Goal: Task Accomplishment & Management: Complete application form

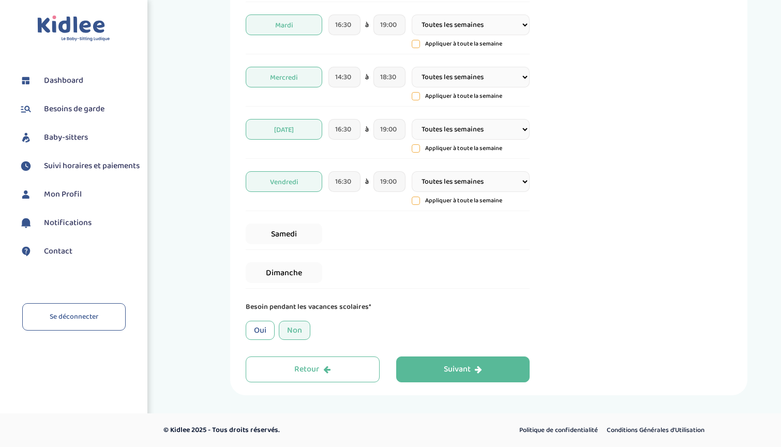
scroll to position [254, 0]
click at [262, 331] on div "Oui" at bounding box center [260, 330] width 29 height 19
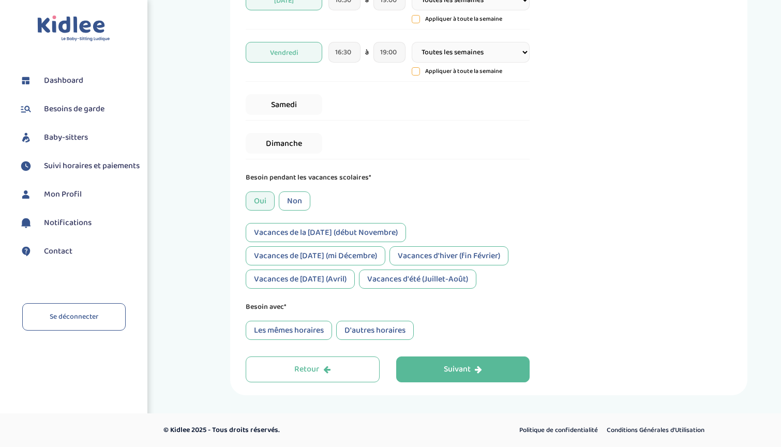
scroll to position [383, 0]
click at [348, 331] on div "D'autres horaires" at bounding box center [375, 330] width 78 height 19
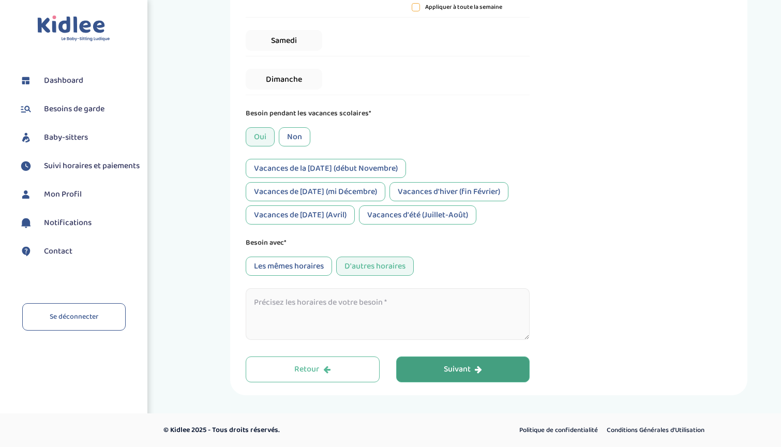
scroll to position [447, 0]
click at [421, 312] on textarea at bounding box center [388, 314] width 284 height 52
click at [437, 365] on button "Suivant" at bounding box center [463, 369] width 134 height 26
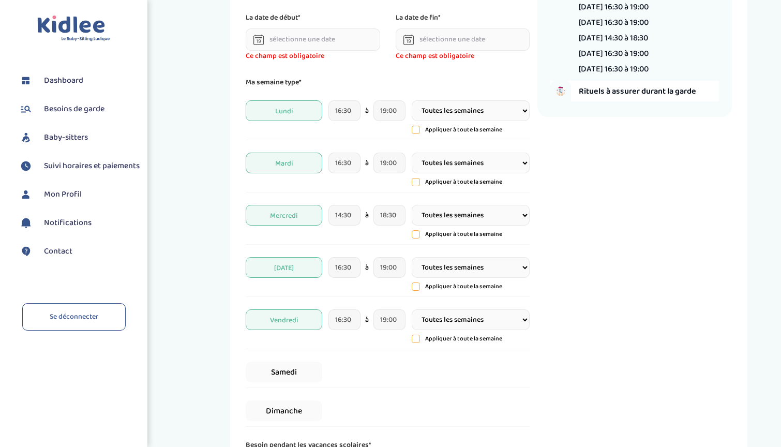
scroll to position [39, 0]
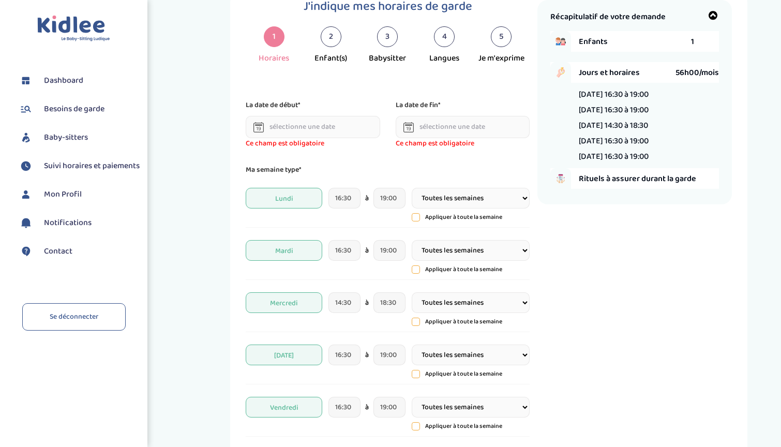
click at [329, 118] on input "text" at bounding box center [313, 127] width 134 height 22
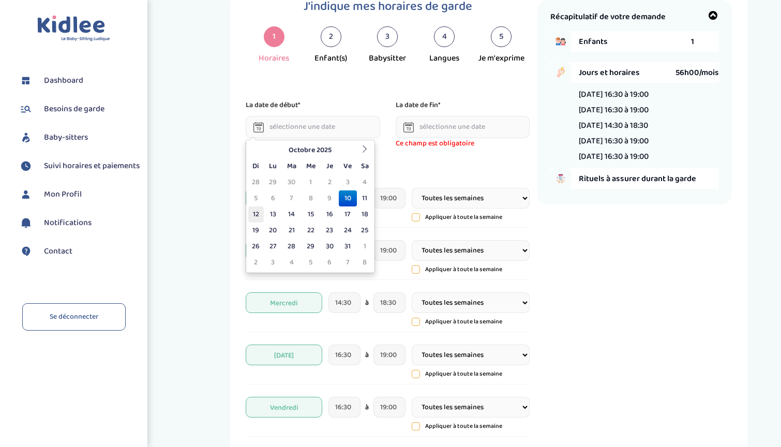
click at [262, 216] on td "12" at bounding box center [256, 214] width 16 height 16
type input "[DATE]"
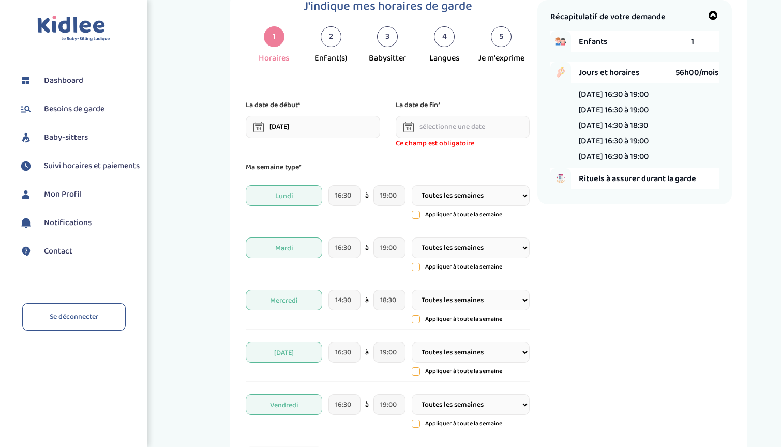
click at [461, 124] on input "text" at bounding box center [463, 127] width 134 height 22
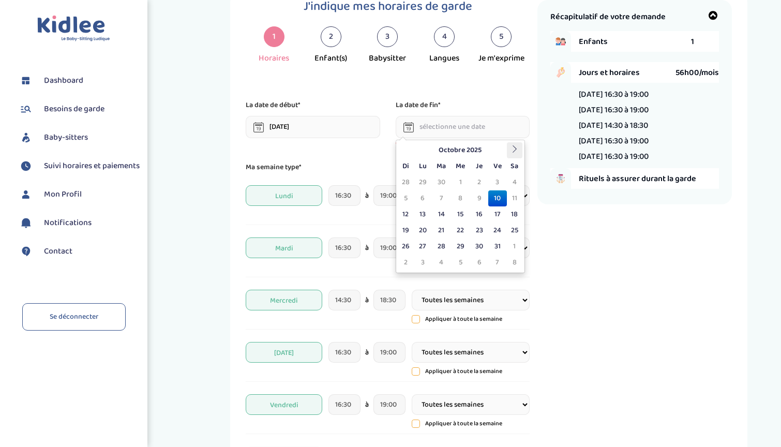
click at [509, 154] on th at bounding box center [515, 150] width 16 height 16
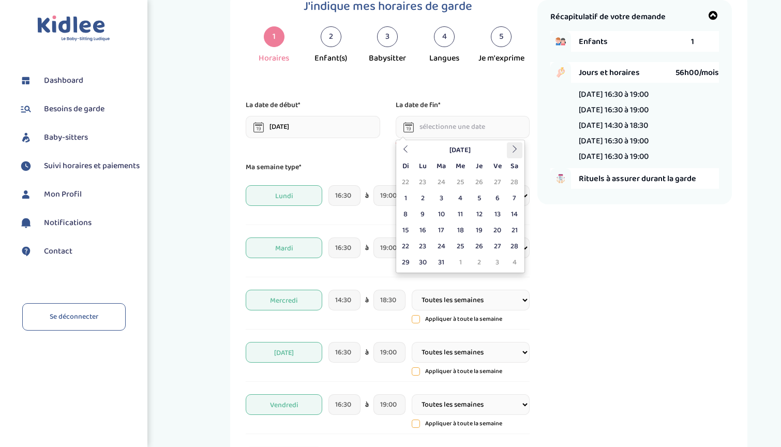
click at [509, 154] on th at bounding box center [515, 150] width 16 height 16
click at [403, 150] on icon at bounding box center [405, 148] width 7 height 7
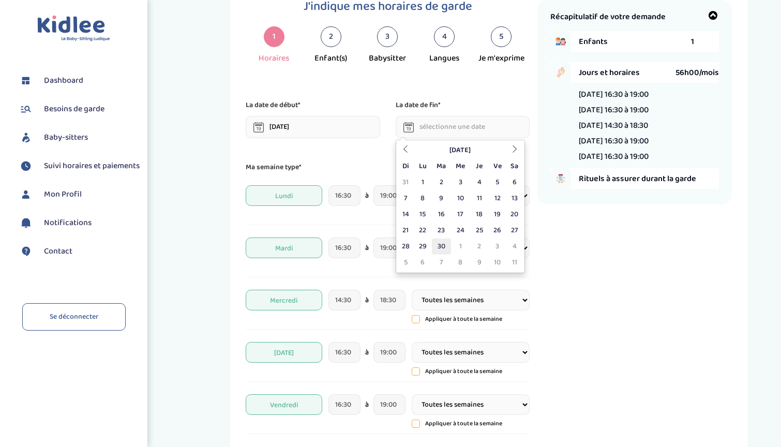
click at [441, 246] on td "30" at bounding box center [441, 246] width 19 height 16
type input "[DATE]"
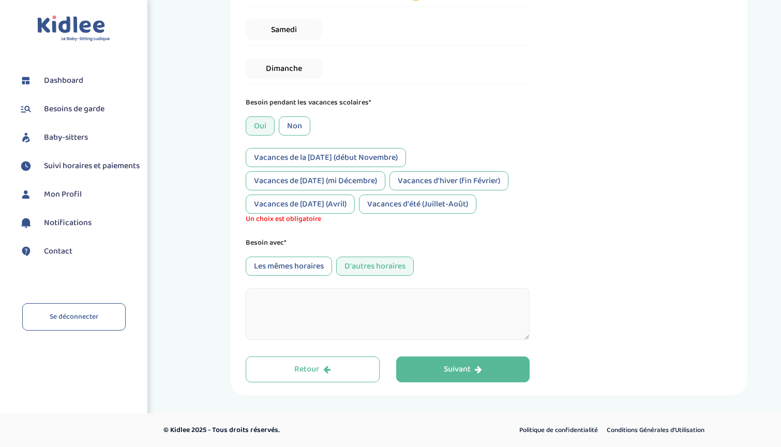
scroll to position [458, 0]
click at [429, 381] on button "Suivant" at bounding box center [463, 369] width 134 height 26
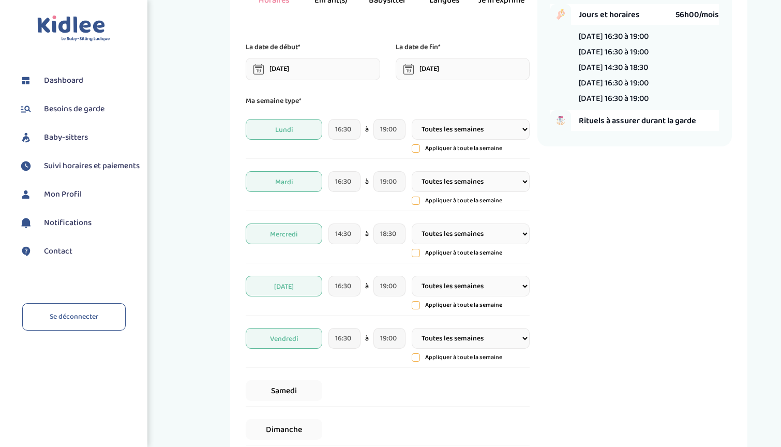
scroll to position [39, 0]
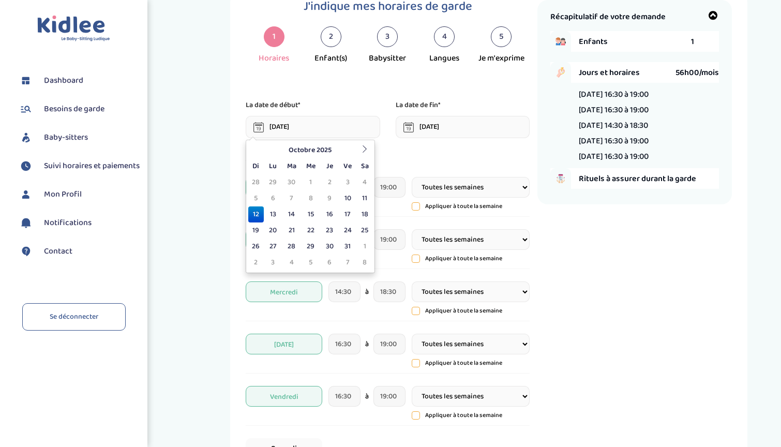
click at [324, 124] on input "[DATE]" at bounding box center [313, 127] width 134 height 22
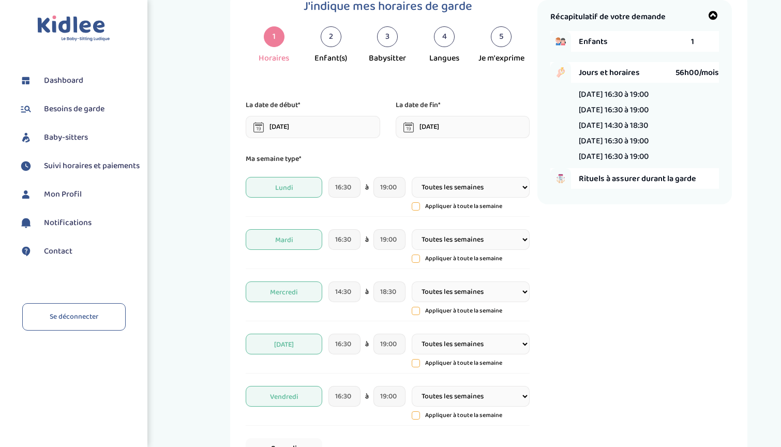
click at [323, 96] on div "J'indique mes horaires de garde 1 Horaires 2 Enfant(s) 3 Babysitter 4 Langues 5…" at bounding box center [392, 400] width 292 height 801
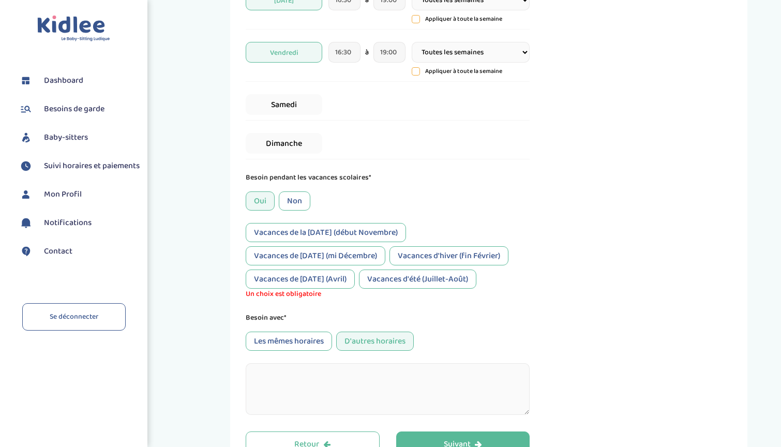
scroll to position [395, 0]
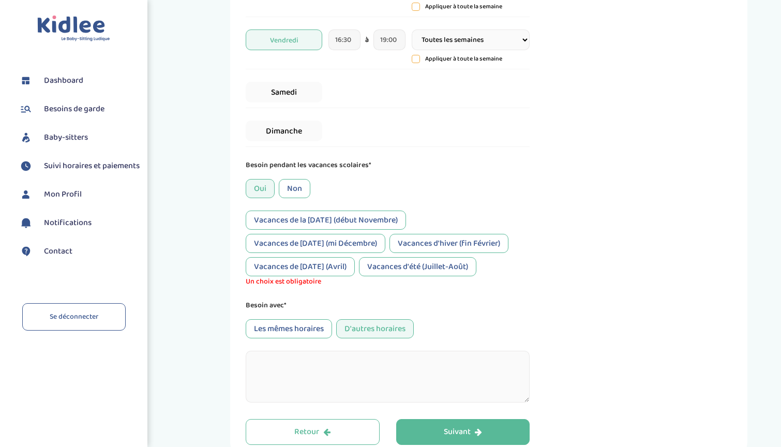
click at [293, 247] on div "Vacances de [DATE] (mi Décembre)" at bounding box center [316, 243] width 140 height 19
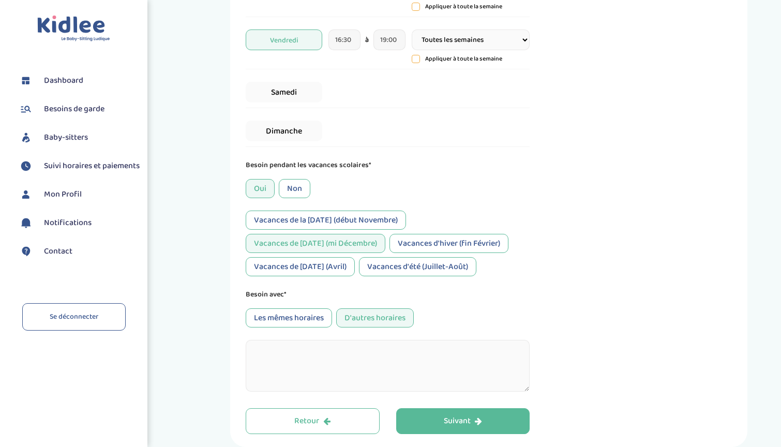
click at [293, 247] on div "Vacances de [DATE] (mi Décembre)" at bounding box center [316, 243] width 140 height 19
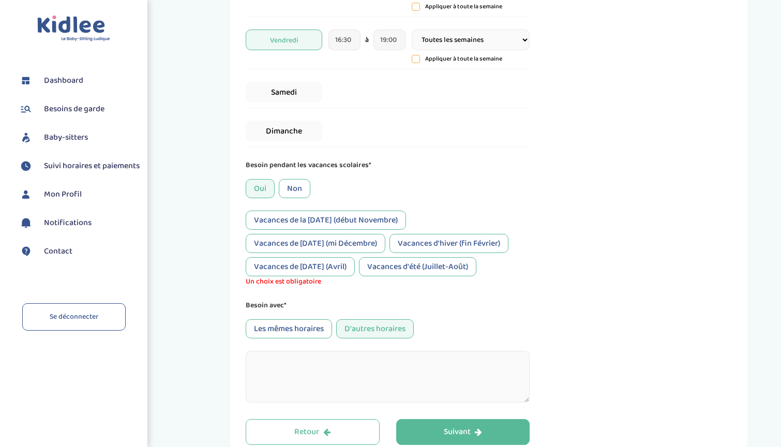
click at [408, 241] on div "Vacances d'hiver (fin Février)" at bounding box center [448, 243] width 119 height 19
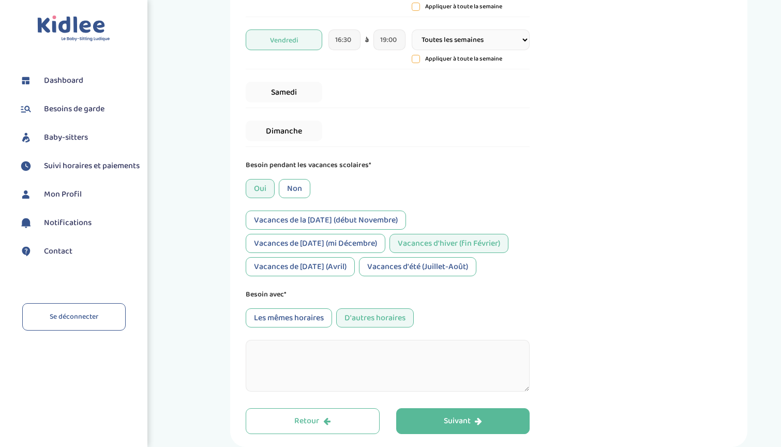
click at [334, 262] on div "Vacances de [DATE] (Avril)" at bounding box center [300, 266] width 109 height 19
click at [394, 262] on div "Vacances d'été (Juillet-Août)" at bounding box center [417, 266] width 117 height 19
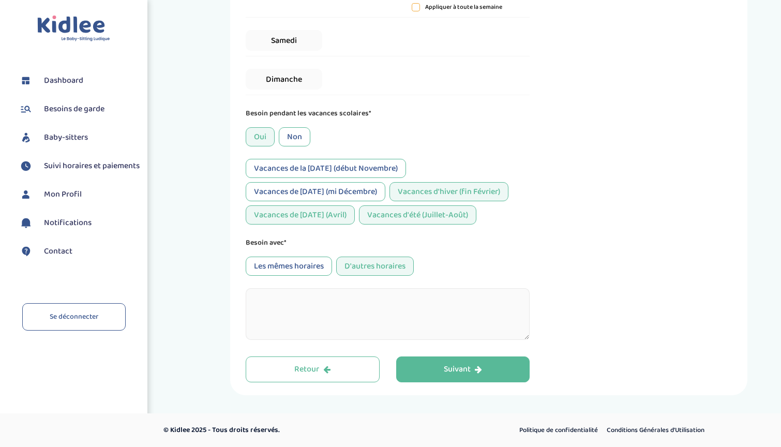
scroll to position [447, 0]
click at [447, 367] on div "Suivant" at bounding box center [463, 370] width 38 height 12
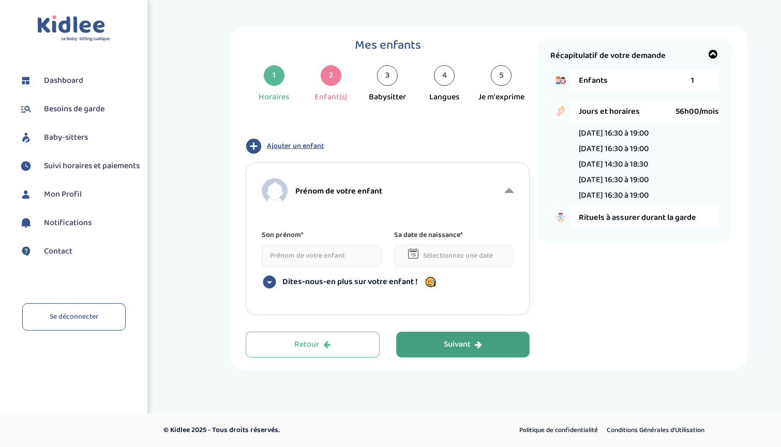
click at [338, 254] on input at bounding box center [322, 256] width 120 height 22
type input "M"
type input "[PERSON_NAME]"
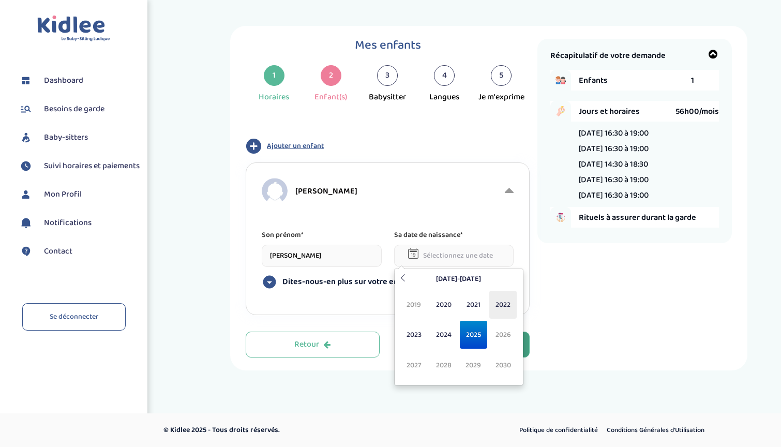
click at [506, 302] on span "2022" at bounding box center [502, 305] width 27 height 28
click at [478, 335] on span "[DATE]" at bounding box center [473, 335] width 27 height 28
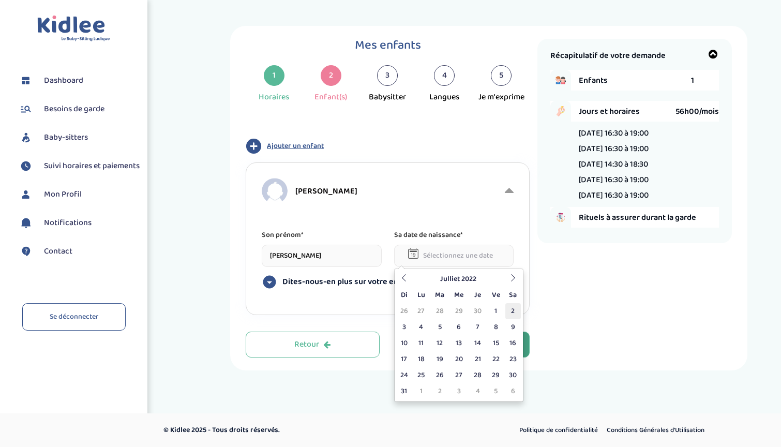
click at [510, 313] on td "2" at bounding box center [513, 311] width 16 height 16
type input "[DATE]"
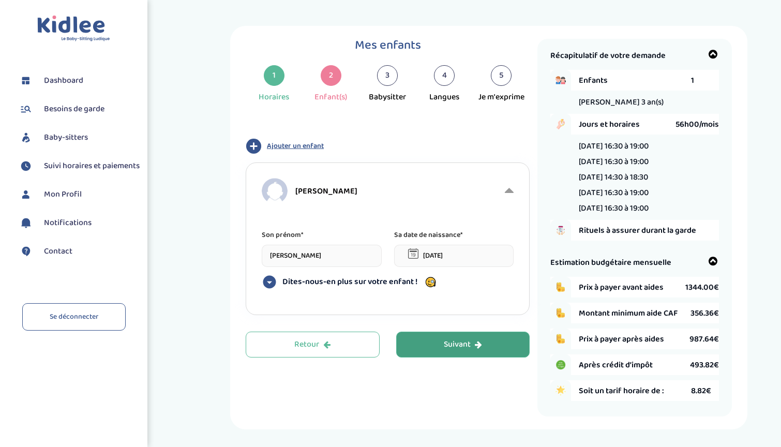
drag, startPoint x: 341, startPoint y: 283, endPoint x: 354, endPoint y: 157, distance: 126.9
click at [354, 157] on div "Ajouter un enfant [PERSON_NAME] prénom* [PERSON_NAME] date de naissance* [DATE]…" at bounding box center [388, 226] width 284 height 177
click at [354, 168] on div "[PERSON_NAME] prénom* [PERSON_NAME] date de naissance* [DATE] Dites-nous-en plu…" at bounding box center [388, 238] width 284 height 153
click at [307, 148] on span "Ajouter un enfant" at bounding box center [295, 146] width 57 height 11
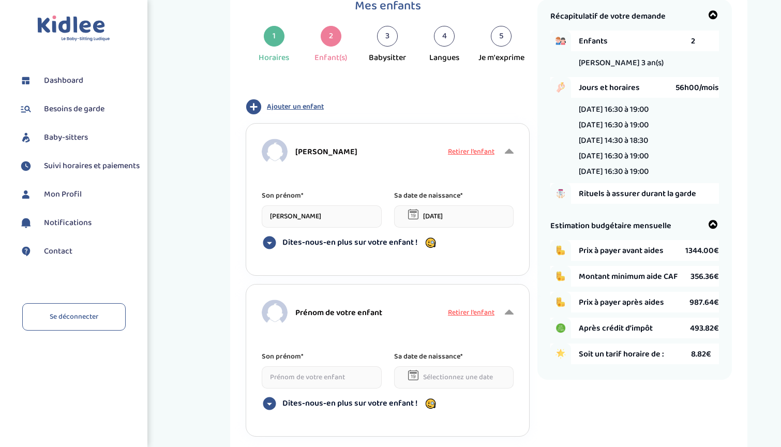
scroll to position [54, 0]
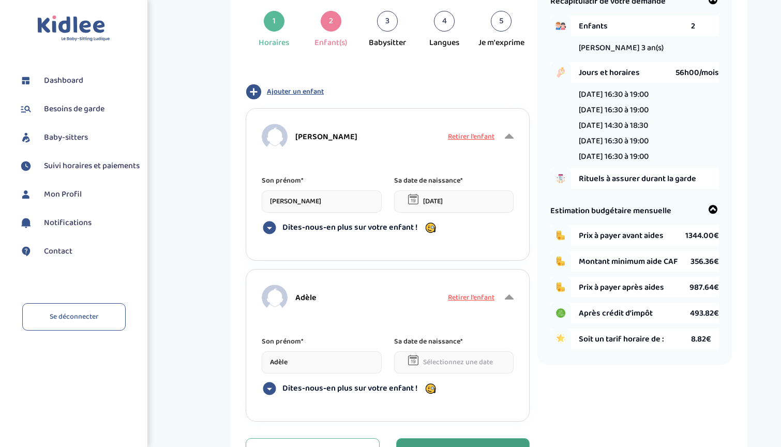
type input "Adèle"
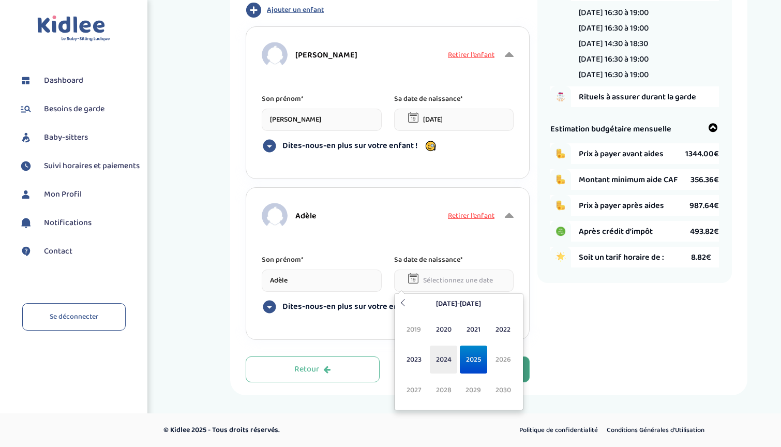
scroll to position [136, 0]
click at [501, 323] on span "2022" at bounding box center [502, 330] width 27 height 28
click at [511, 334] on span "Avr" at bounding box center [502, 330] width 27 height 28
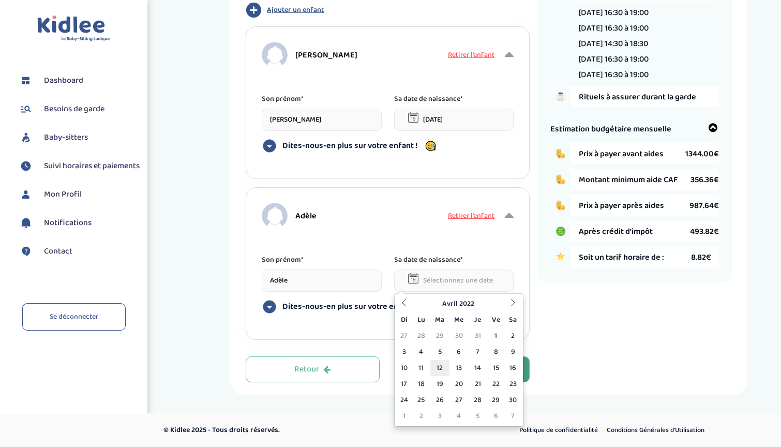
click at [439, 369] on td "12" at bounding box center [439, 368] width 19 height 16
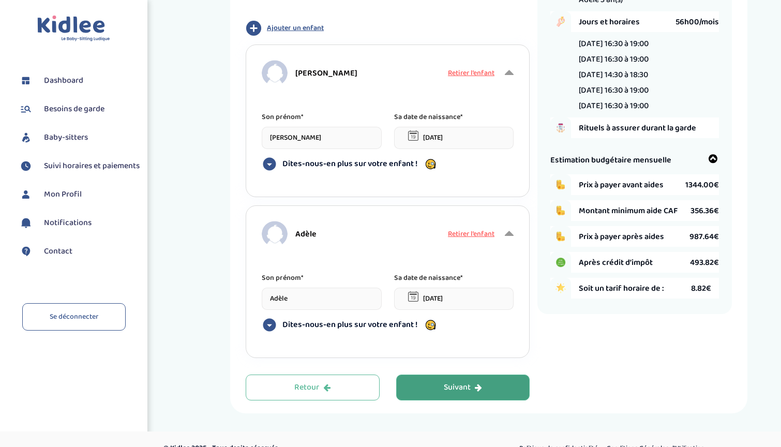
scroll to position [119, 0]
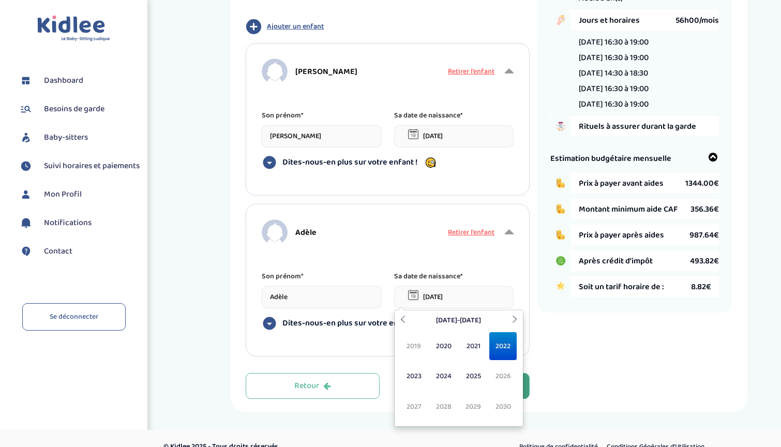
click at [449, 292] on input "[DATE]" at bounding box center [454, 297] width 120 height 22
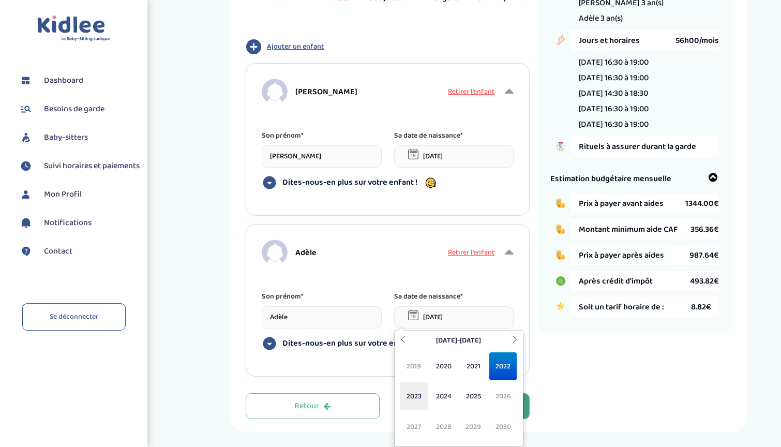
scroll to position [92, 0]
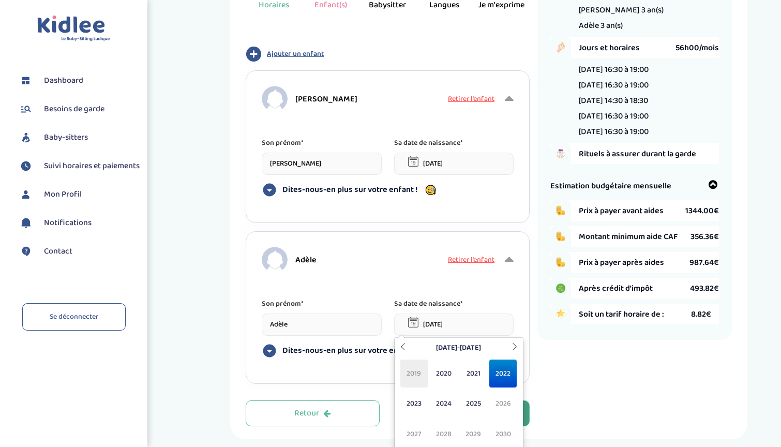
click at [416, 381] on span "2019" at bounding box center [413, 373] width 27 height 28
click at [501, 380] on span "Avr" at bounding box center [502, 373] width 27 height 28
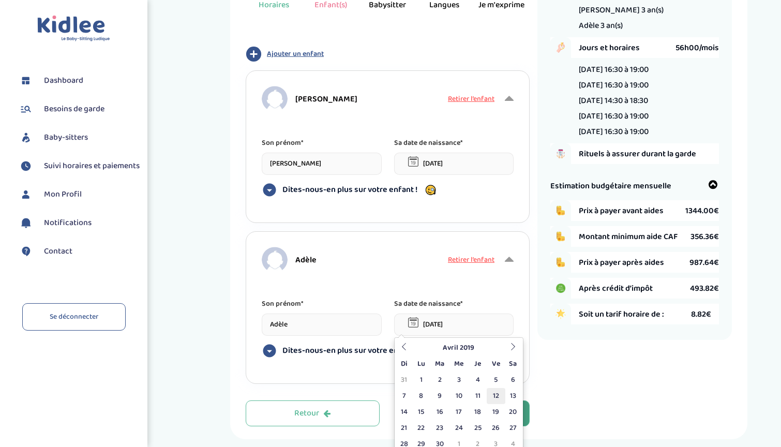
click at [492, 395] on td "12" at bounding box center [496, 396] width 18 height 16
type input "[DATE]"
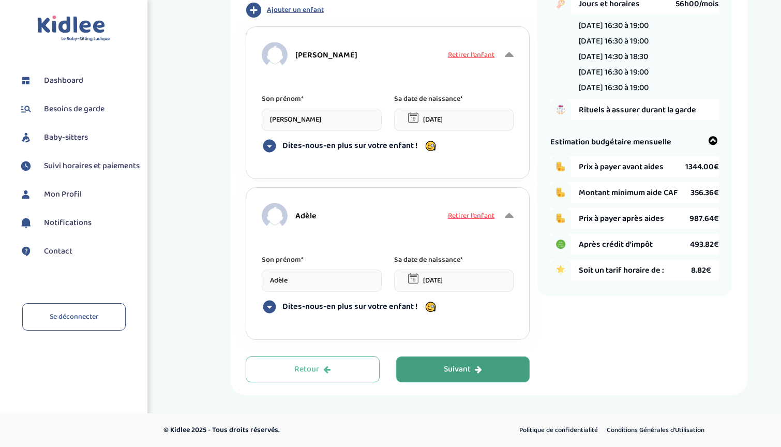
scroll to position [136, 0]
click at [475, 374] on div "Suivant" at bounding box center [463, 370] width 38 height 12
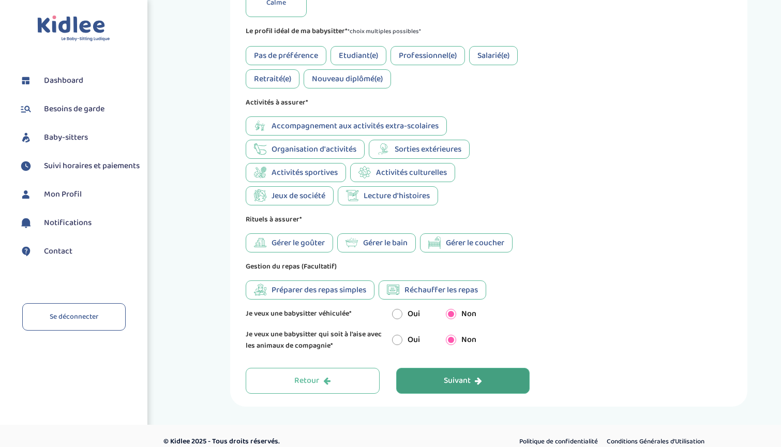
scroll to position [470, 0]
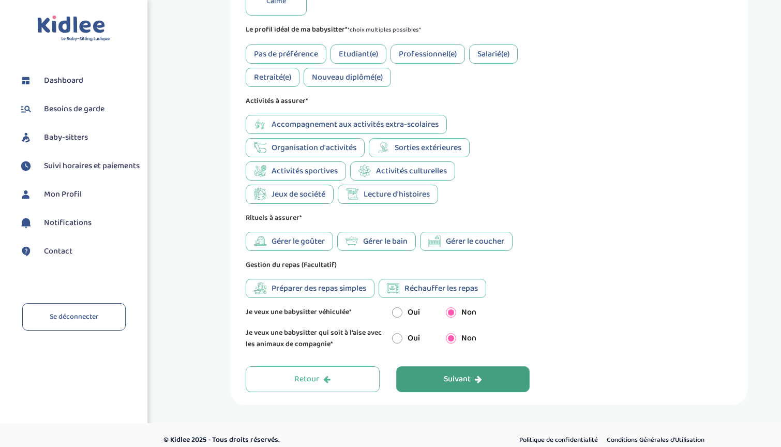
click at [287, 253] on div "Décrivez nous votre babysitter idéale Je souhaite des profils* Pas de préférenc…" at bounding box center [388, 8] width 284 height 681
click at [308, 246] on span "Gérer le goûter" at bounding box center [298, 241] width 53 height 13
click at [378, 248] on div "Gérer le bain" at bounding box center [376, 241] width 79 height 19
click at [454, 251] on div "Décrivez nous votre babysitter idéale Je souhaite des profils* Pas de préférenc…" at bounding box center [388, 8] width 284 height 681
click at [454, 249] on div "Gérer le coucher" at bounding box center [466, 241] width 93 height 19
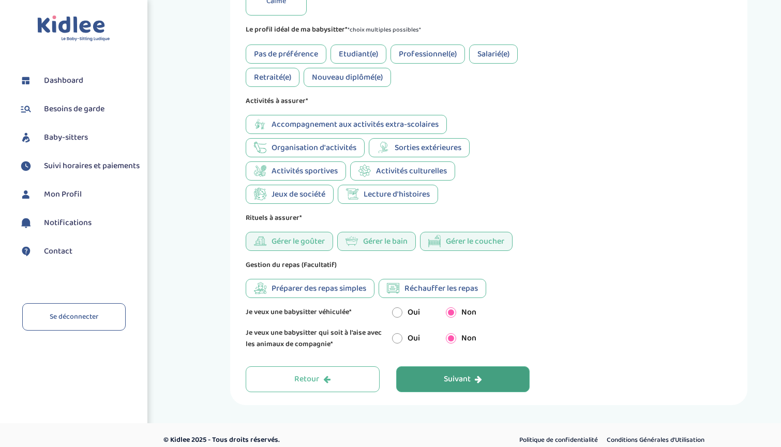
click at [454, 249] on div "Gérer le coucher" at bounding box center [466, 241] width 93 height 19
click at [309, 293] on span "Préparer des repas simples" at bounding box center [319, 288] width 95 height 13
click at [417, 293] on span "Réchauffer les repas" at bounding box center [440, 288] width 73 height 13
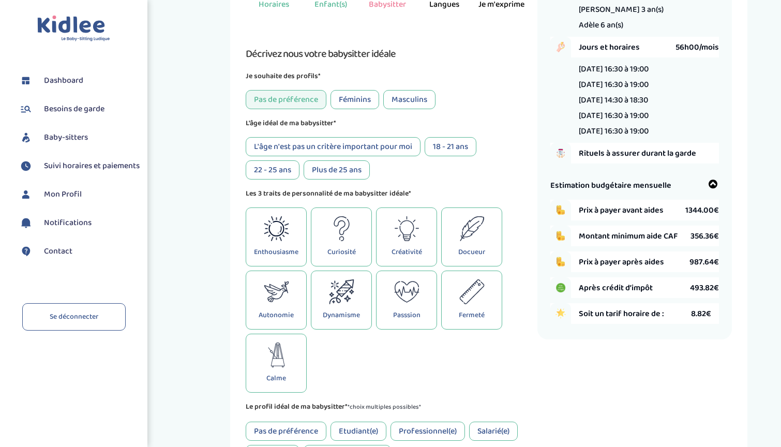
scroll to position [88, 0]
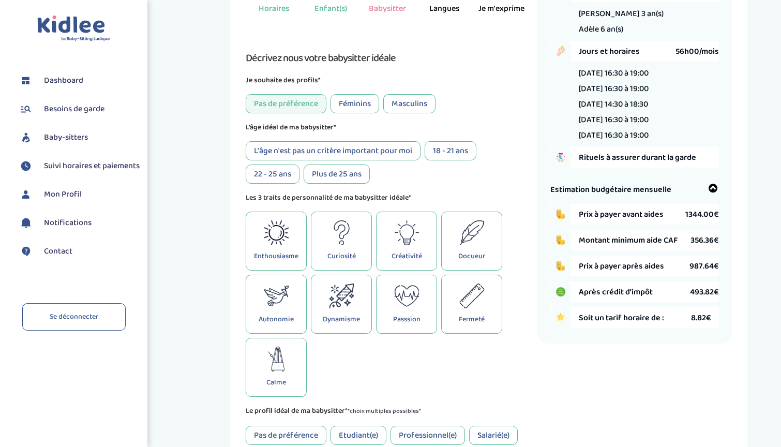
click at [294, 315] on div "Autonomie" at bounding box center [276, 304] width 61 height 59
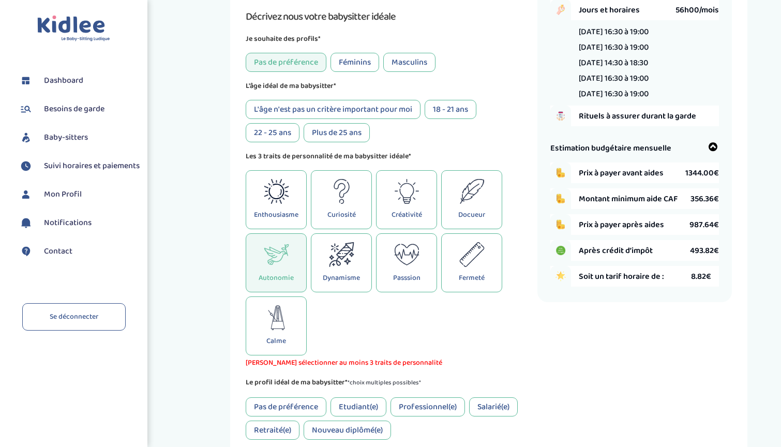
scroll to position [132, 0]
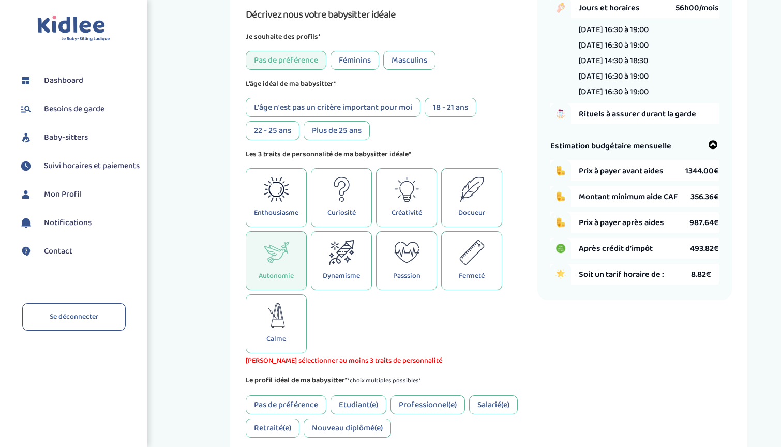
click at [363, 65] on div "Féminins" at bounding box center [355, 60] width 49 height 19
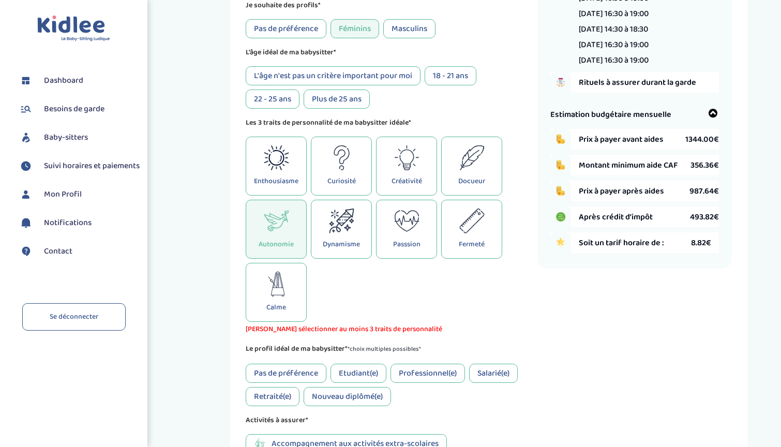
scroll to position [144, 0]
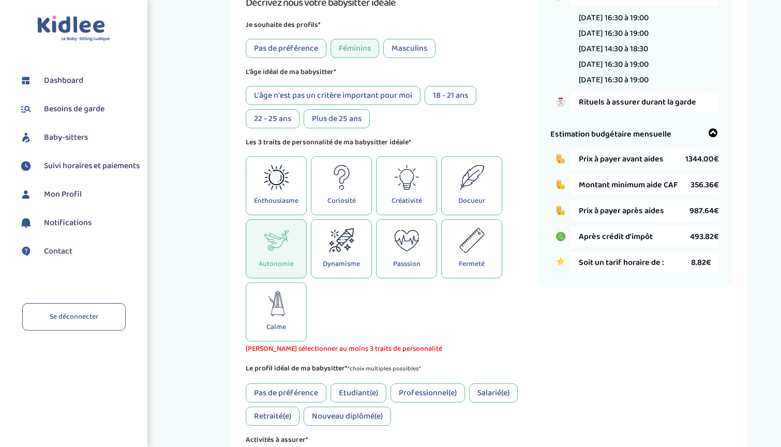
click at [342, 264] on p "Dynamisme" at bounding box center [341, 263] width 37 height 11
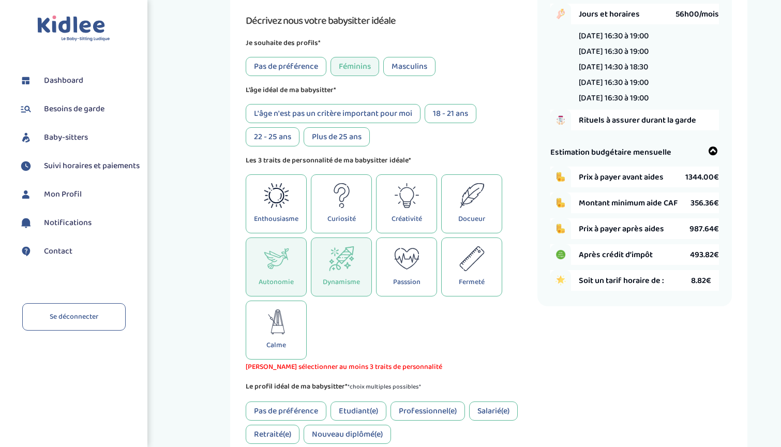
click at [290, 199] on div "Enthousiasme" at bounding box center [276, 203] width 61 height 59
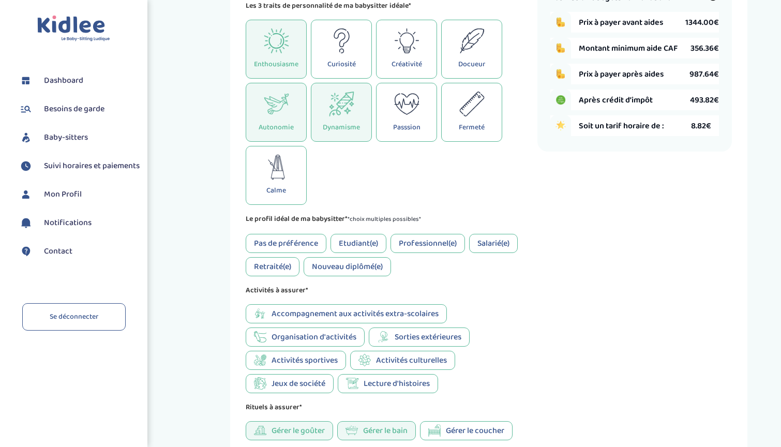
scroll to position [286, 0]
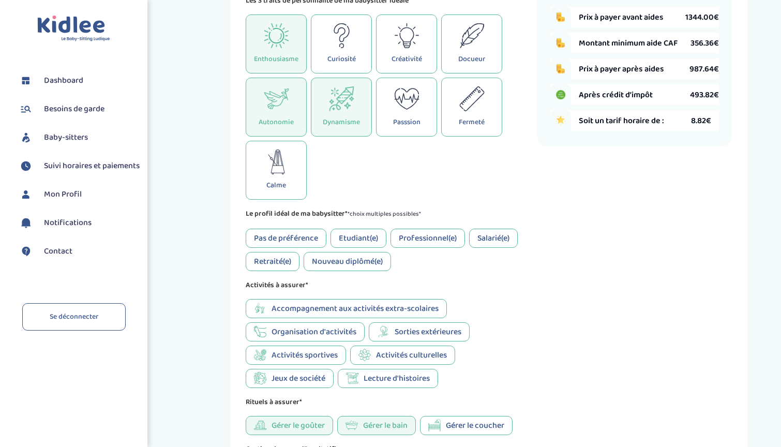
click at [292, 229] on div "Pas de préférence" at bounding box center [286, 238] width 81 height 19
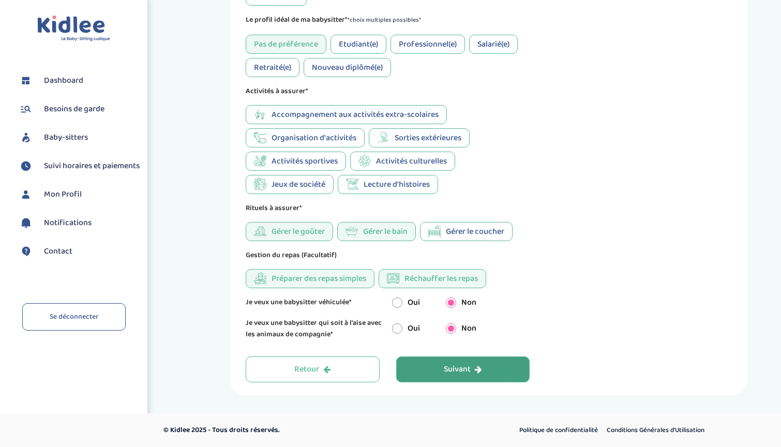
click at [480, 361] on button "Suivant" at bounding box center [463, 369] width 134 height 26
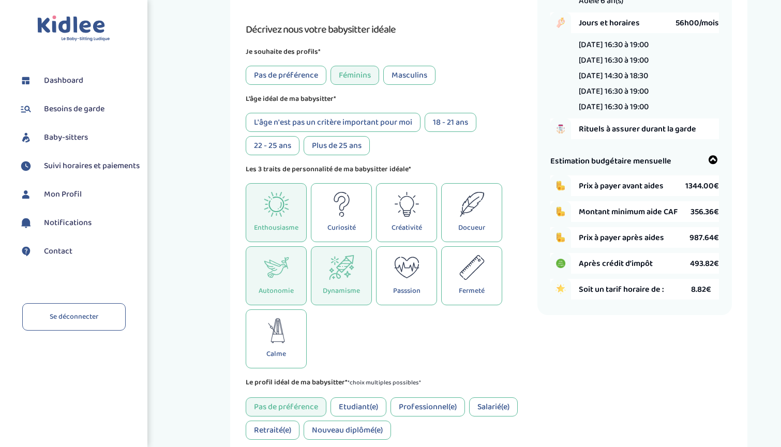
scroll to position [39, 0]
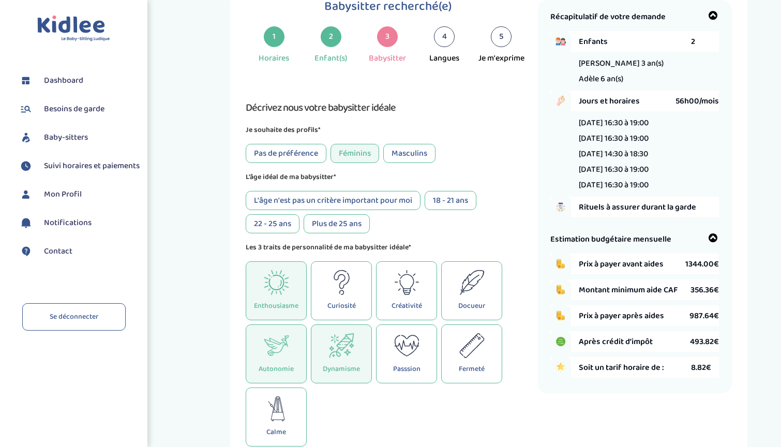
click at [397, 197] on div "L'âge n'est pas un critère important pour moi" at bounding box center [333, 200] width 175 height 19
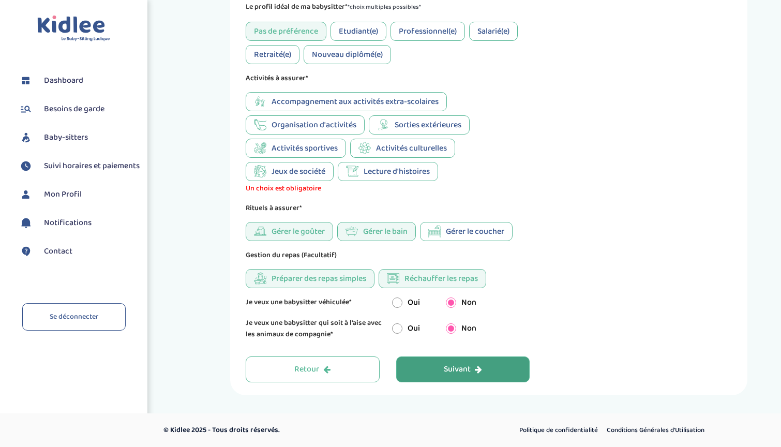
click at [473, 370] on div "Suivant" at bounding box center [463, 370] width 38 height 12
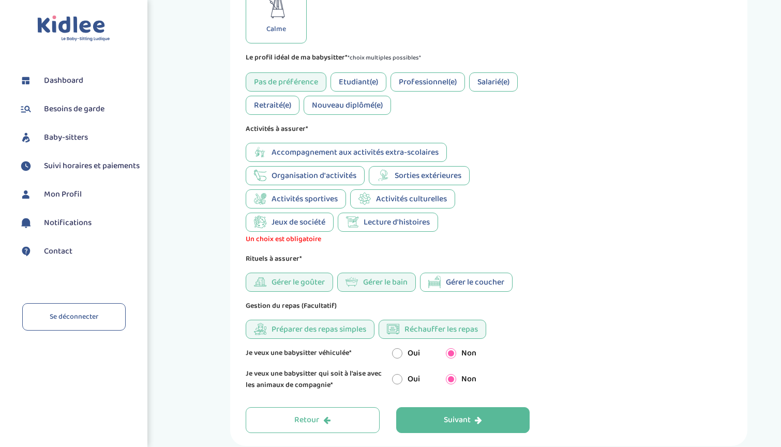
scroll to position [437, 0]
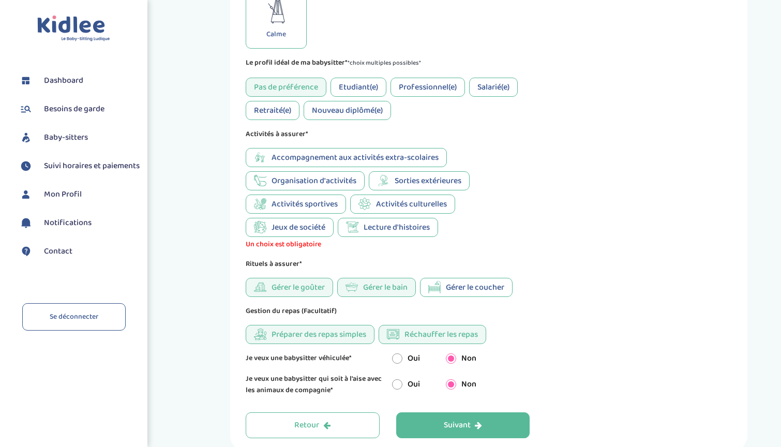
click at [387, 174] on icon at bounding box center [383, 180] width 12 height 12
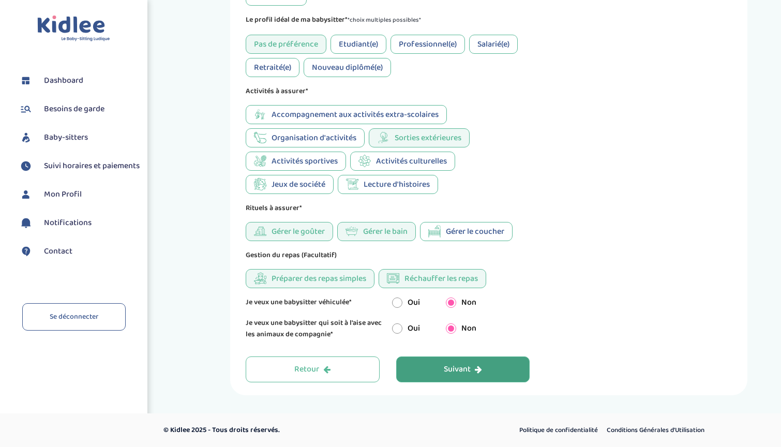
click at [466, 366] on div "Suivant" at bounding box center [463, 370] width 38 height 12
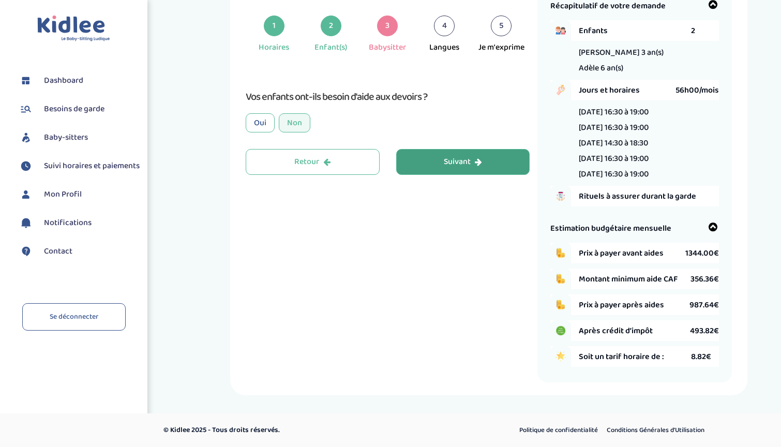
scroll to position [50, 0]
click at [255, 121] on div "Oui" at bounding box center [260, 122] width 29 height 19
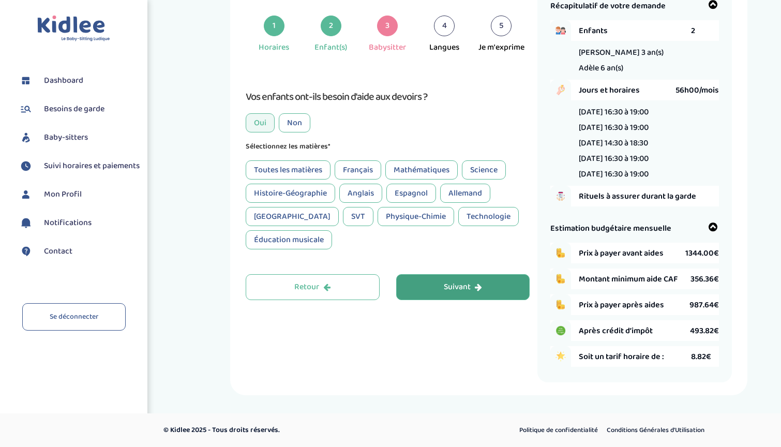
click at [308, 170] on div "Toutes les matières" at bounding box center [288, 169] width 85 height 19
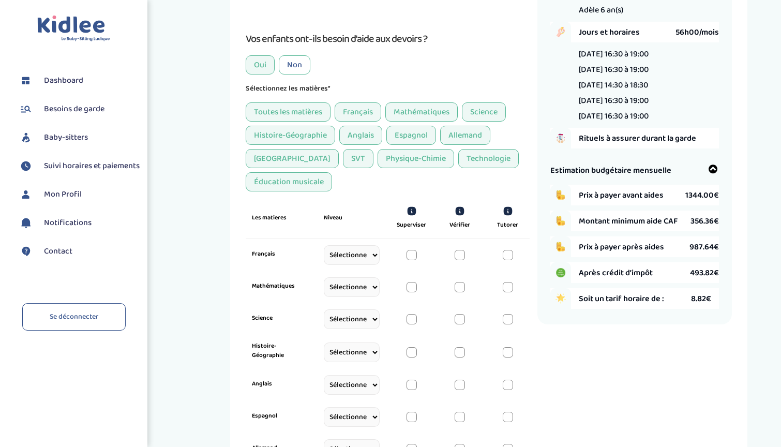
scroll to position [114, 0]
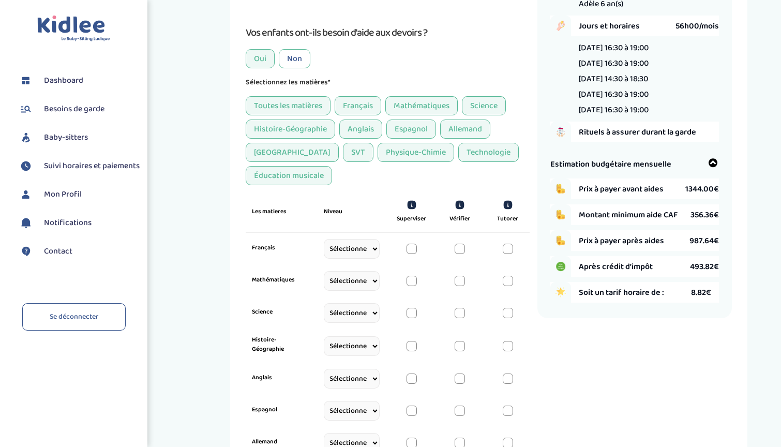
click at [407, 248] on div at bounding box center [412, 249] width 10 height 10
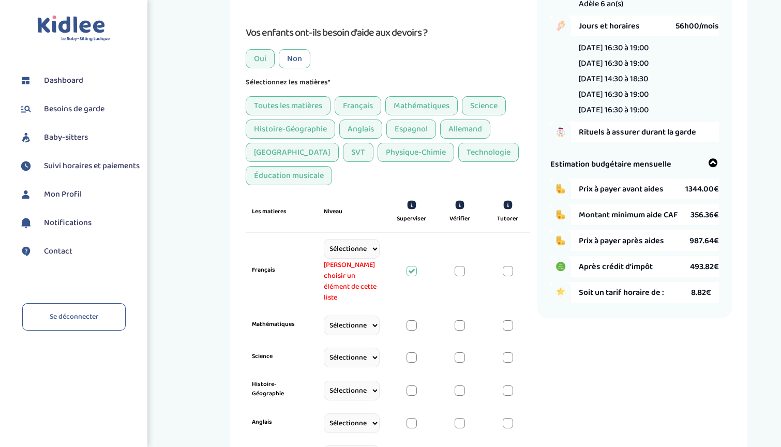
select select "CP"
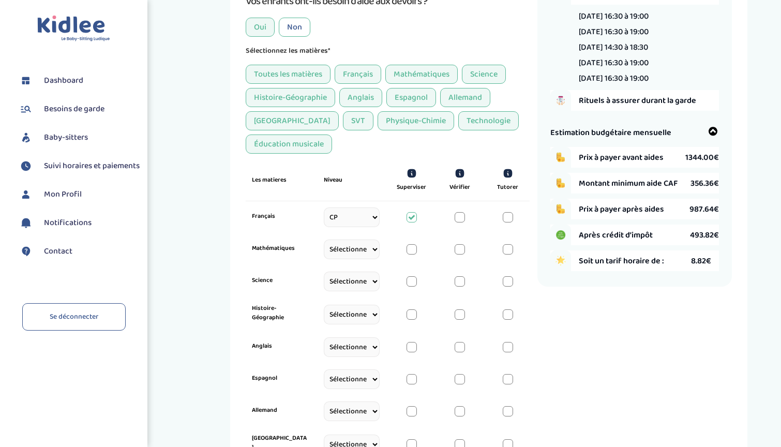
scroll to position [152, 0]
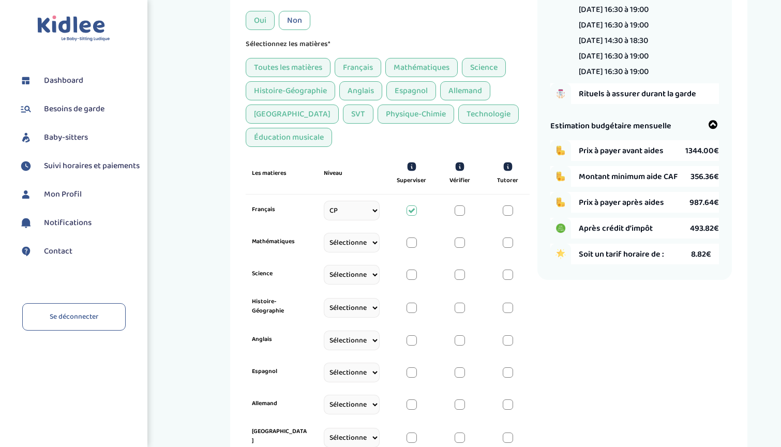
click at [411, 212] on div at bounding box center [412, 210] width 10 height 10
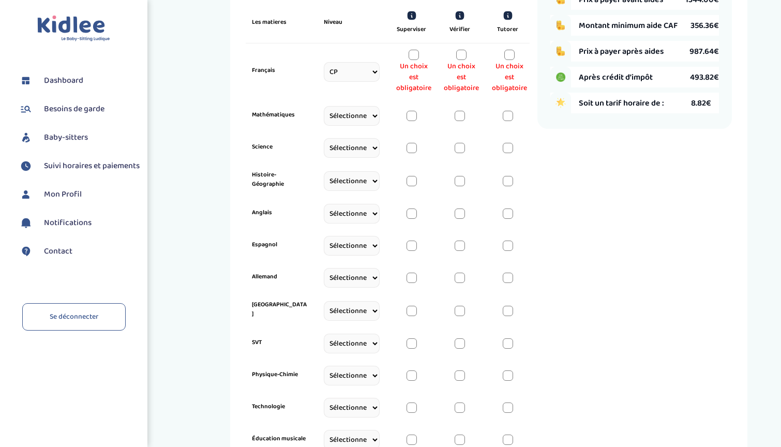
scroll to position [292, 0]
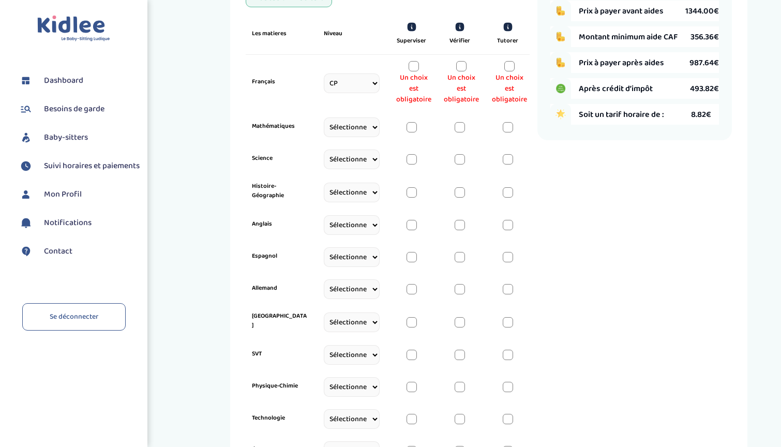
select select "CP"
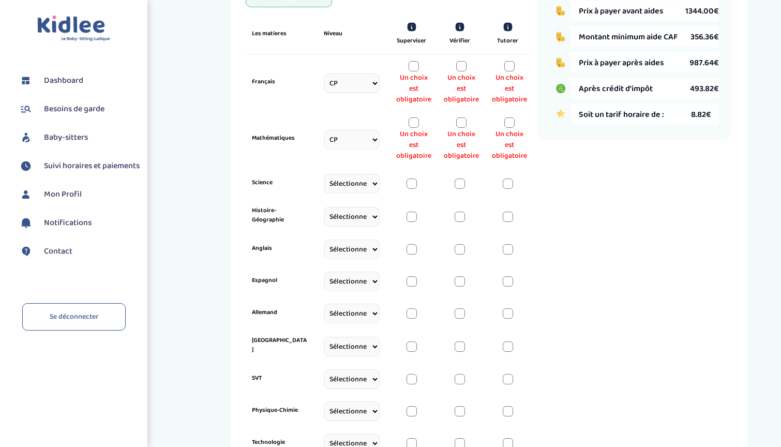
click at [409, 67] on div at bounding box center [414, 66] width 10 height 10
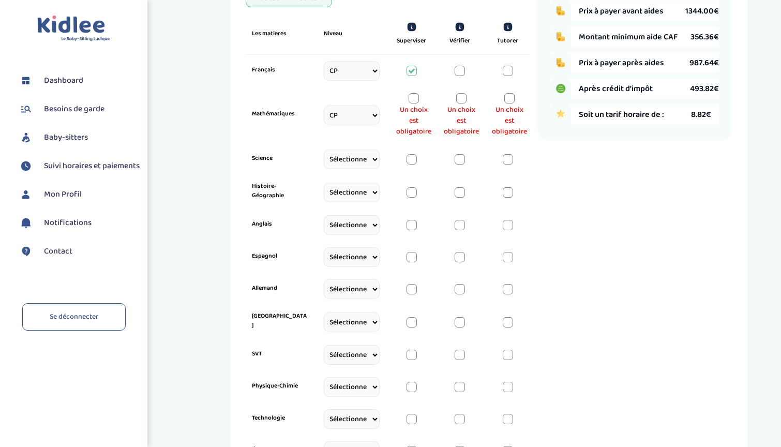
click at [414, 93] on div at bounding box center [414, 98] width 10 height 10
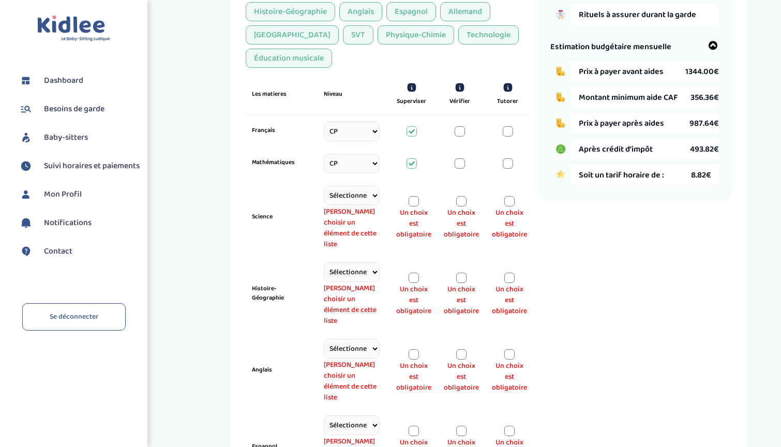
scroll to position [178, 0]
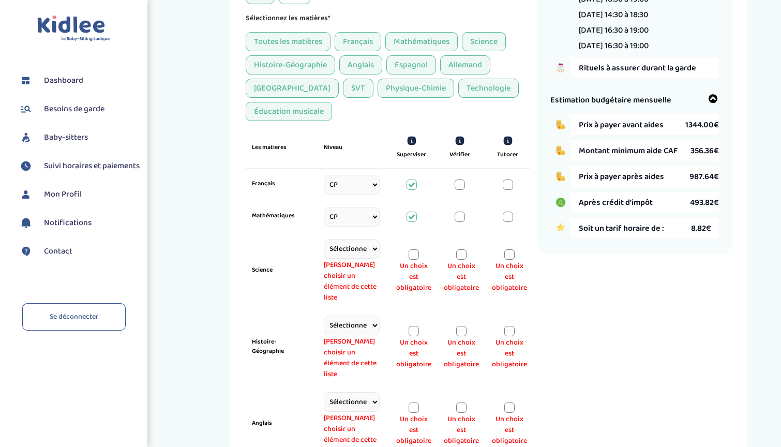
click at [365, 41] on div "Français" at bounding box center [358, 41] width 47 height 19
select select
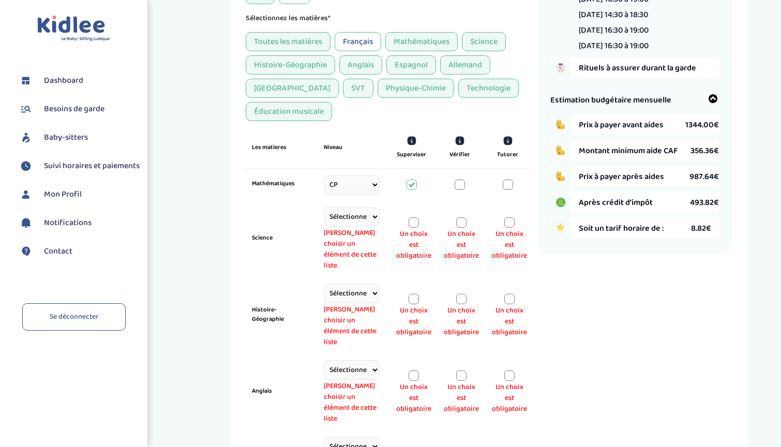
click at [404, 40] on div "Mathématiques" at bounding box center [421, 41] width 72 height 19
select select
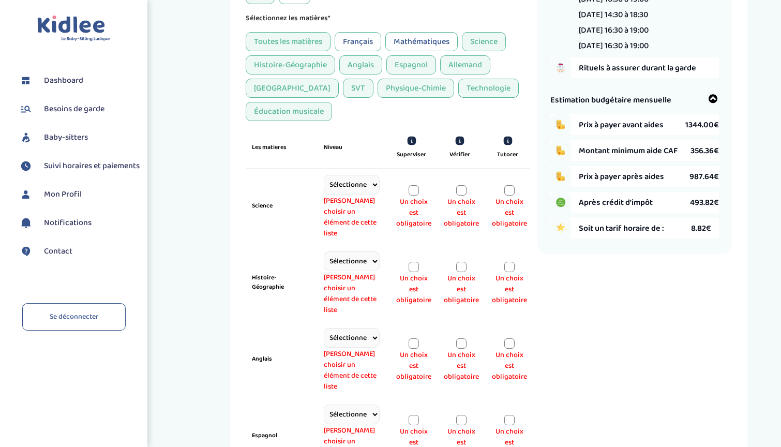
scroll to position [138, 1]
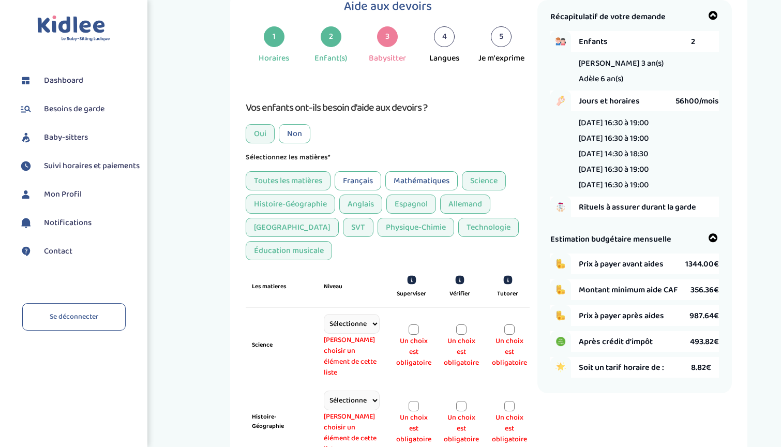
click at [263, 138] on div "Oui" at bounding box center [260, 133] width 29 height 19
click at [304, 122] on div "Vos enfants ont-ils besoin d'aide aux devoirs ? Oui Non" at bounding box center [388, 121] width 284 height 44
click at [297, 141] on div "Non" at bounding box center [295, 133] width 32 height 19
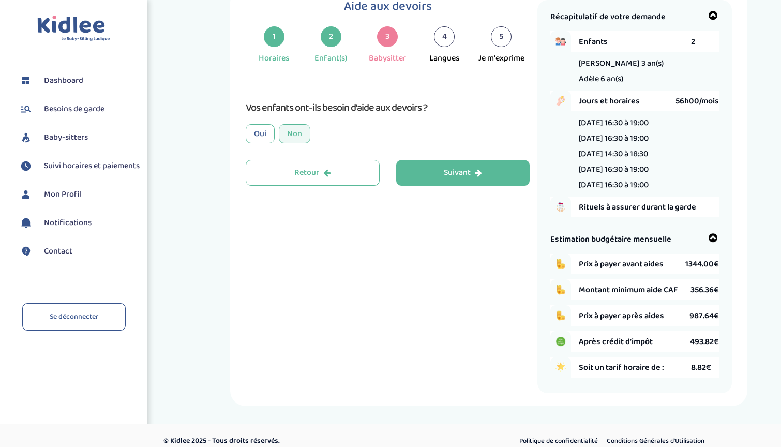
click at [271, 133] on div "Oui" at bounding box center [260, 133] width 29 height 19
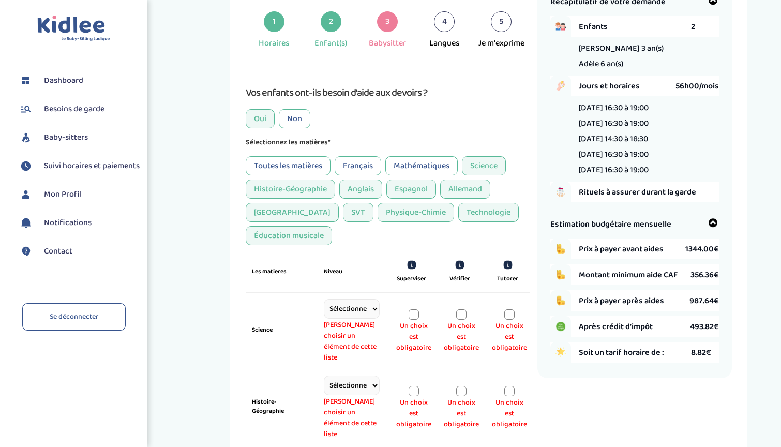
scroll to position [74, 0]
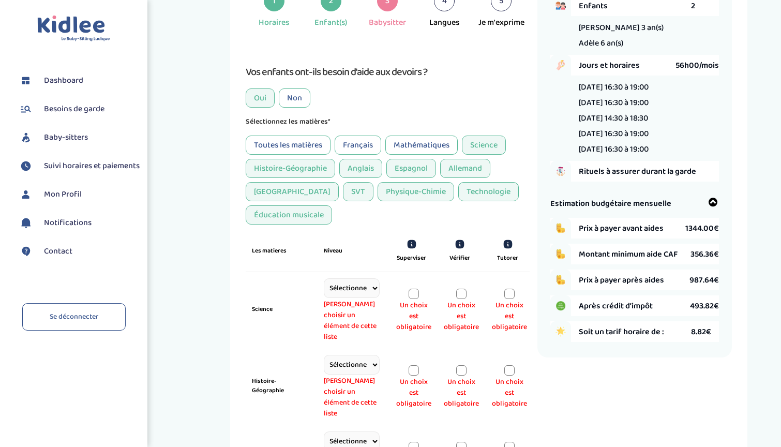
select select "CP"
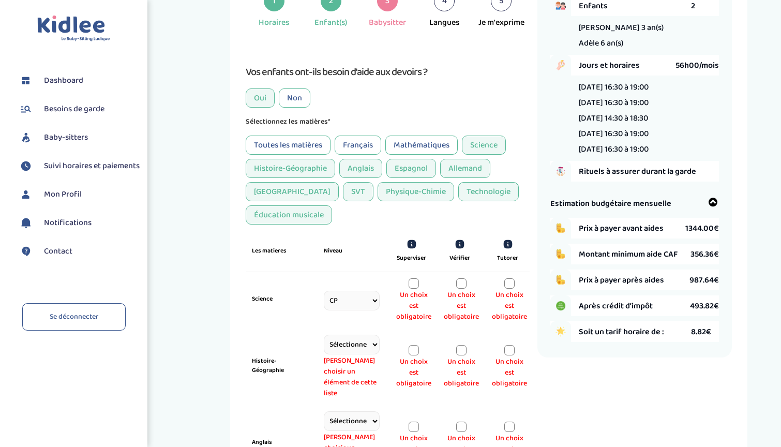
select select "CP"
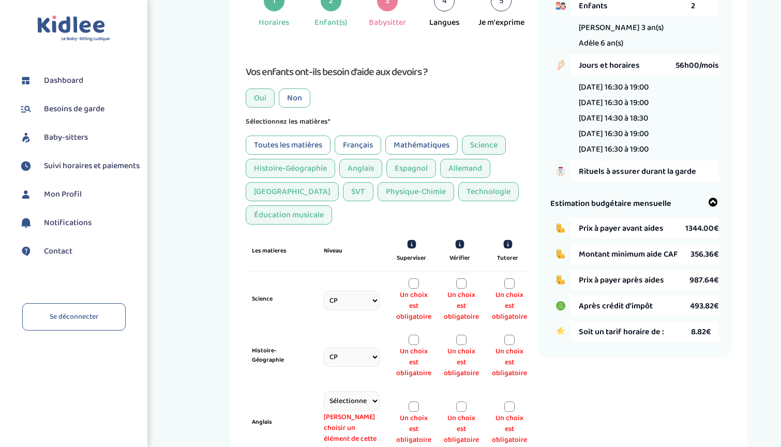
scroll to position [196, 0]
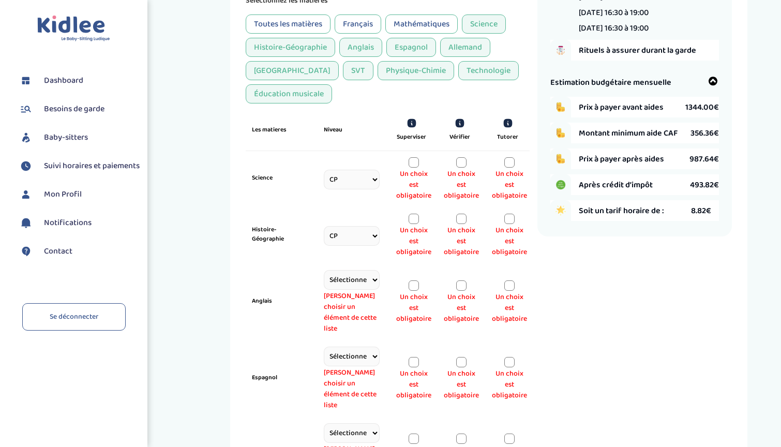
select select "CP"
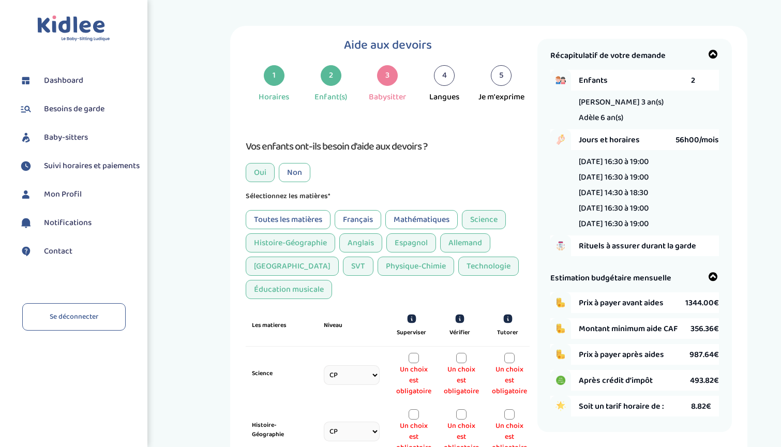
scroll to position [0, 0]
click at [261, 176] on div "Oui" at bounding box center [260, 172] width 29 height 19
click at [296, 176] on div "Non" at bounding box center [295, 172] width 32 height 19
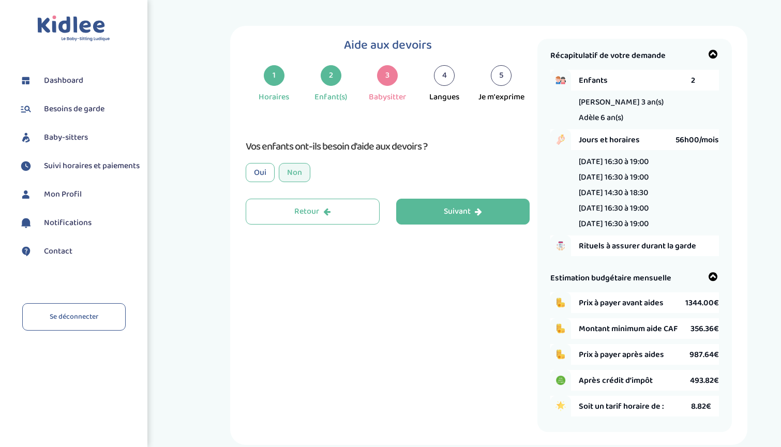
click at [245, 174] on div "Aide aux devoirs 1 Horaires 2 Enfant(s) 3 Babysitter 4 Langues 5 Je m'exprime T…" at bounding box center [488, 235] width 517 height 419
click at [262, 174] on div "Oui" at bounding box center [260, 172] width 29 height 19
select select "CP"
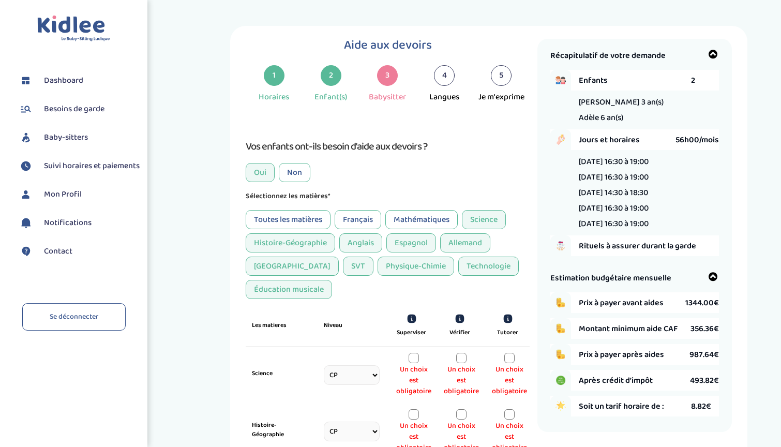
click at [292, 220] on div "Toutes les matières" at bounding box center [288, 219] width 85 height 19
select select
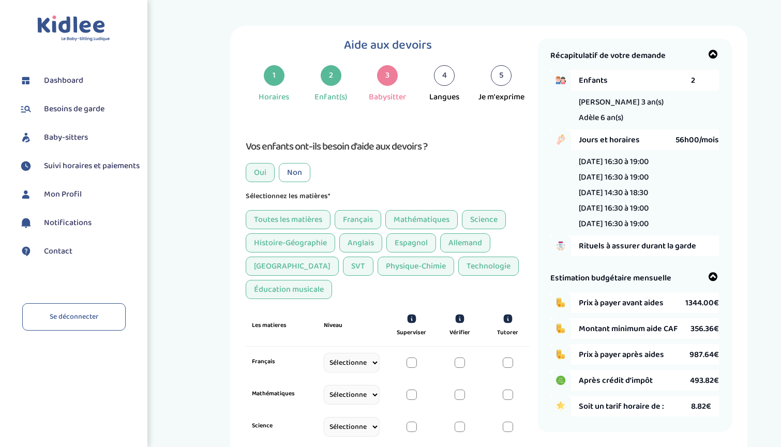
click at [360, 219] on div "Français" at bounding box center [358, 219] width 47 height 19
click at [397, 219] on div "Mathématiques" at bounding box center [421, 219] width 72 height 19
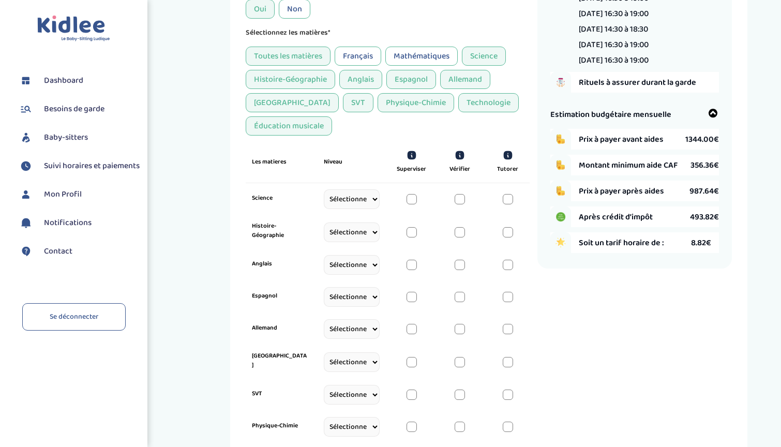
scroll to position [154, 0]
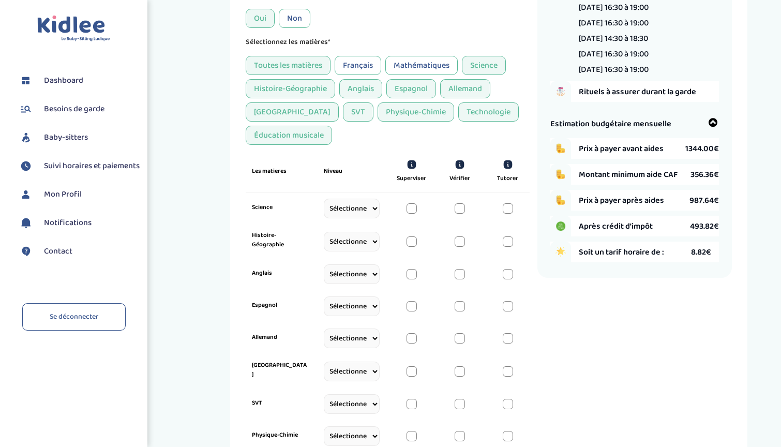
click at [360, 57] on div "Français" at bounding box center [358, 65] width 47 height 19
click at [401, 59] on div "Mathématiques" at bounding box center [421, 65] width 72 height 19
click at [479, 63] on div "Science" at bounding box center [484, 65] width 44 height 19
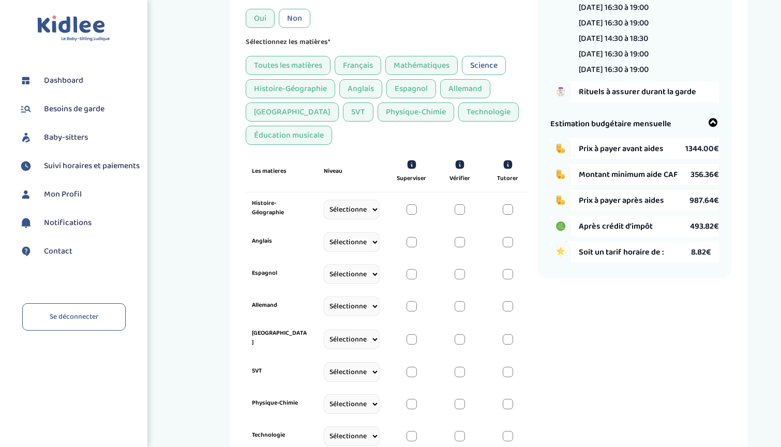
click at [470, 78] on div "Toutes les matières [DEMOGRAPHIC_DATA] Mathématiques Science Histoire-Géographi…" at bounding box center [388, 100] width 284 height 89
click at [470, 84] on div "Allemand" at bounding box center [465, 88] width 50 height 19
click at [458, 115] on div "Technologie" at bounding box center [488, 111] width 61 height 19
click at [378, 115] on div "Physique-Chimie" at bounding box center [416, 111] width 77 height 19
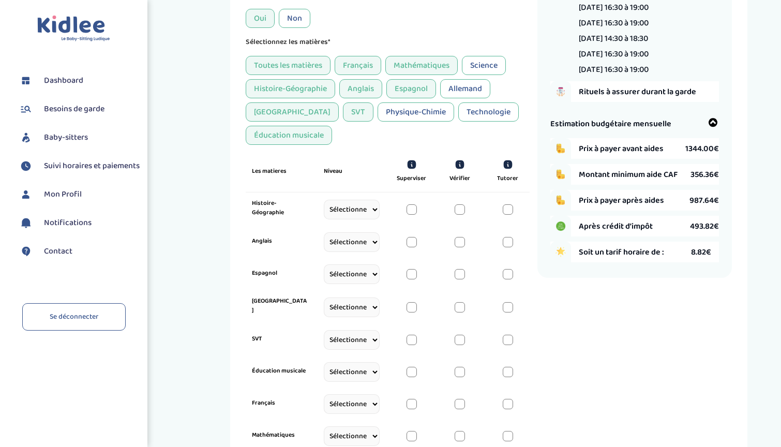
click at [311, 133] on div "Éducation musicale" at bounding box center [289, 135] width 86 height 19
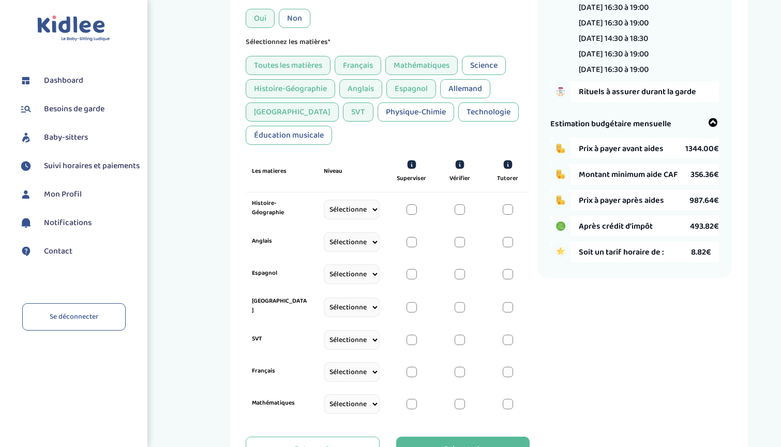
click at [343, 118] on div "SVT" at bounding box center [358, 111] width 31 height 19
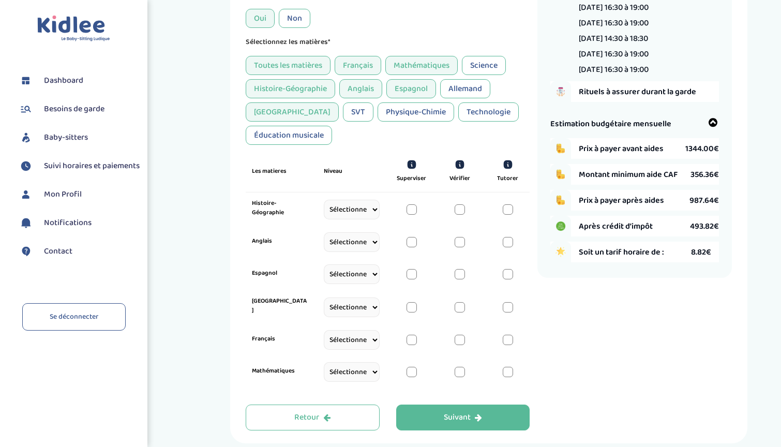
click at [271, 115] on div "[GEOGRAPHIC_DATA]" at bounding box center [292, 111] width 93 height 19
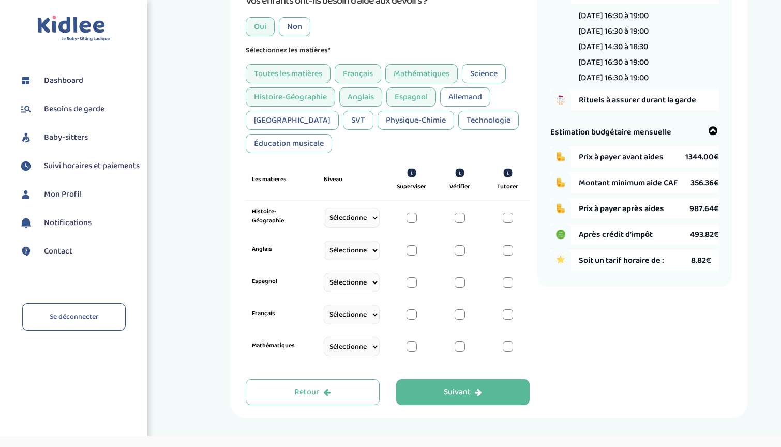
click at [280, 99] on div "Histoire-Géographie" at bounding box center [290, 96] width 89 height 19
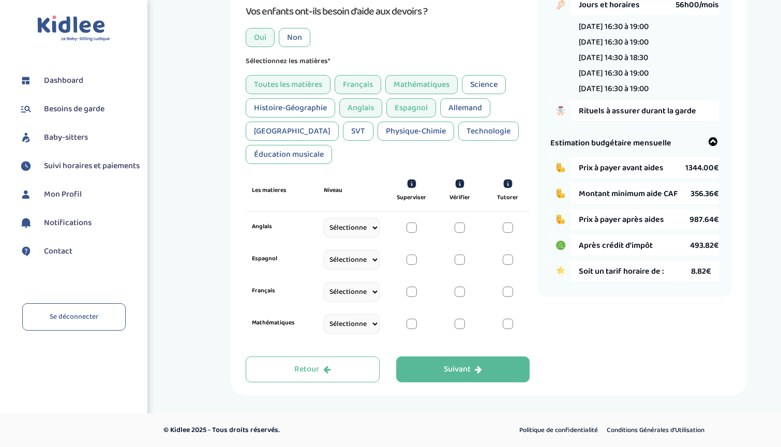
scroll to position [112, 0]
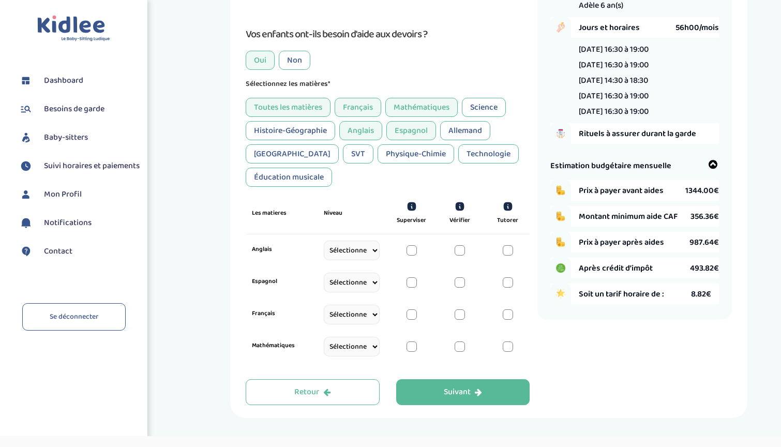
click at [361, 128] on div "Anglais" at bounding box center [360, 130] width 43 height 19
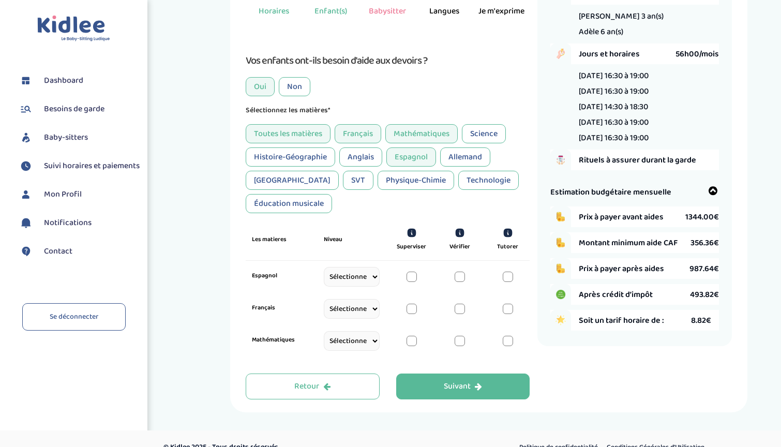
click at [403, 154] on div "Espagnol" at bounding box center [411, 156] width 50 height 19
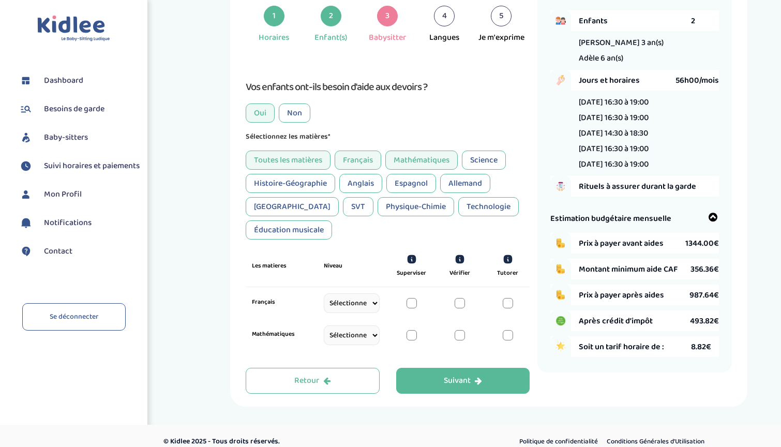
select select "CP"
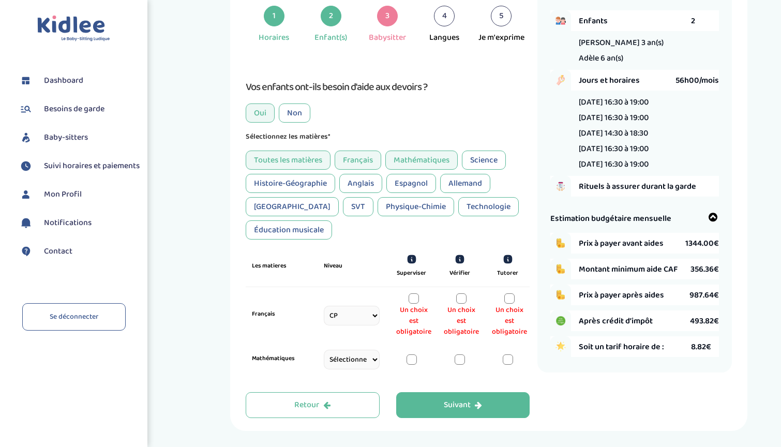
click at [342, 328] on div "Français Sélectionne CP [DATE] [DATE] CM1 CM2 6eme 5eme 4eme 3eme Seconde Prémi…" at bounding box center [388, 315] width 284 height 56
select select "CP"
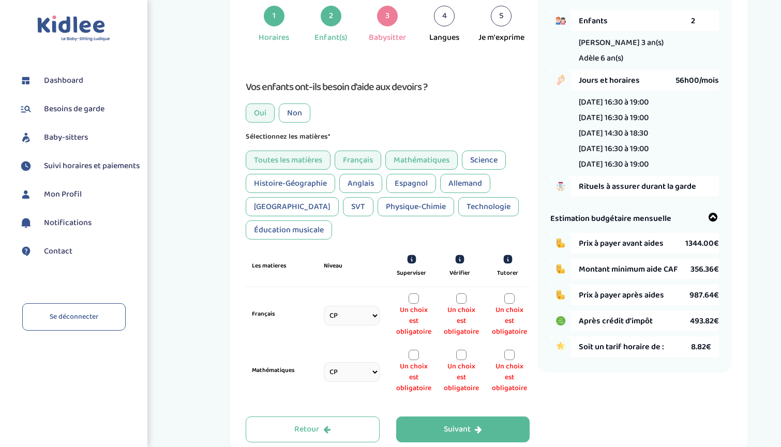
click at [424, 295] on div "Un choix est obligatoire" at bounding box center [413, 315] width 35 height 44
click at [415, 295] on div at bounding box center [414, 298] width 10 height 10
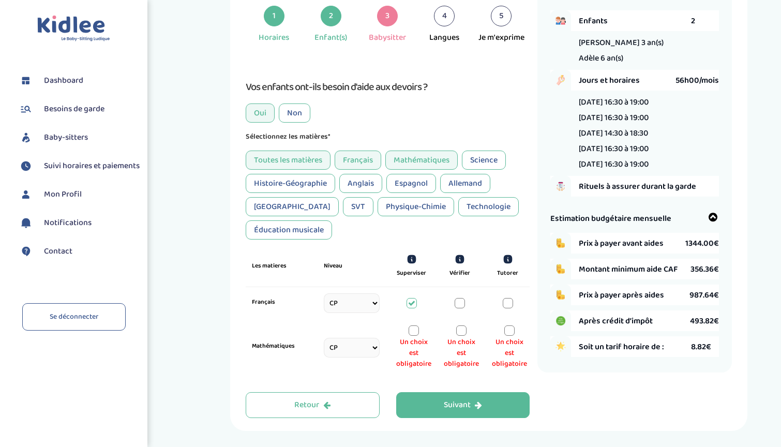
click at [415, 325] on div at bounding box center [414, 330] width 10 height 10
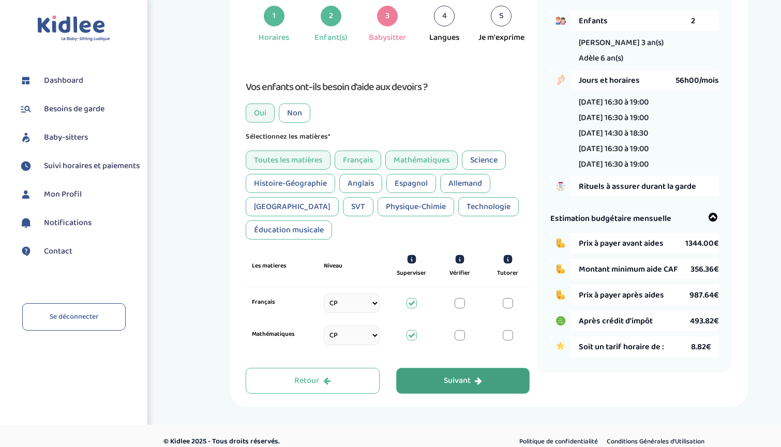
click at [426, 368] on button "Suivant" at bounding box center [463, 381] width 134 height 26
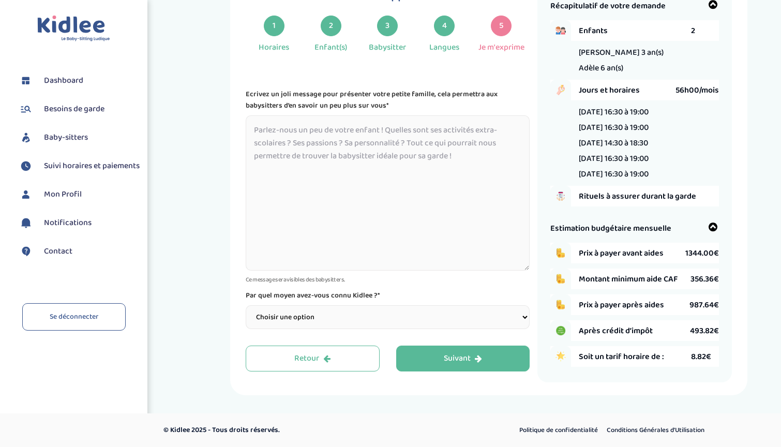
click at [307, 145] on textarea at bounding box center [388, 192] width 284 height 155
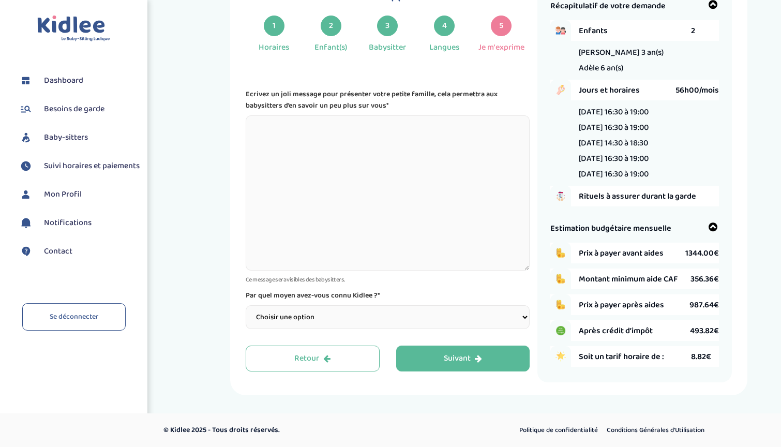
select select "3"
click at [426, 354] on button "Suivant" at bounding box center [463, 359] width 134 height 26
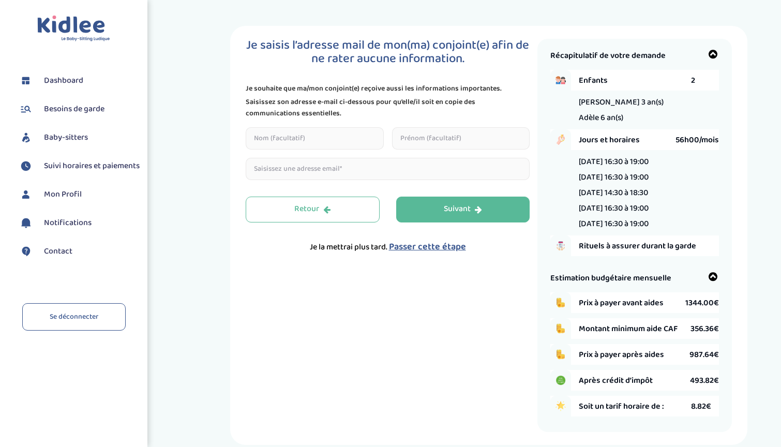
scroll to position [0, 0]
click at [451, 214] on div "Suivant" at bounding box center [463, 209] width 38 height 12
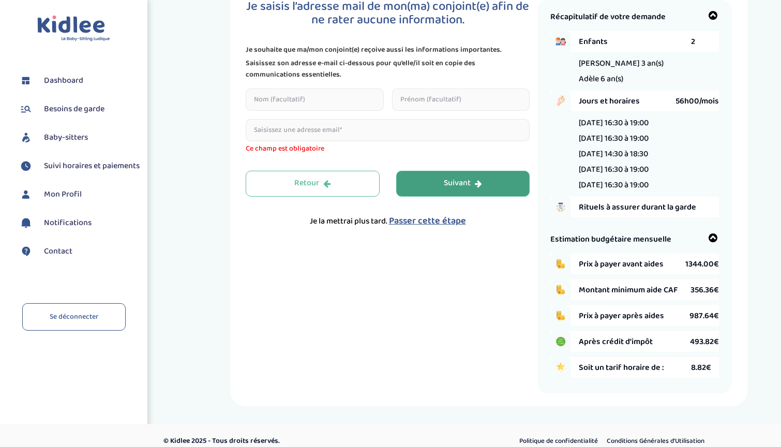
click at [435, 187] on button "Suivant" at bounding box center [463, 184] width 134 height 26
click at [368, 141] on input "email" at bounding box center [388, 130] width 284 height 22
type input "[EMAIL_ADDRESS][DOMAIN_NAME]"
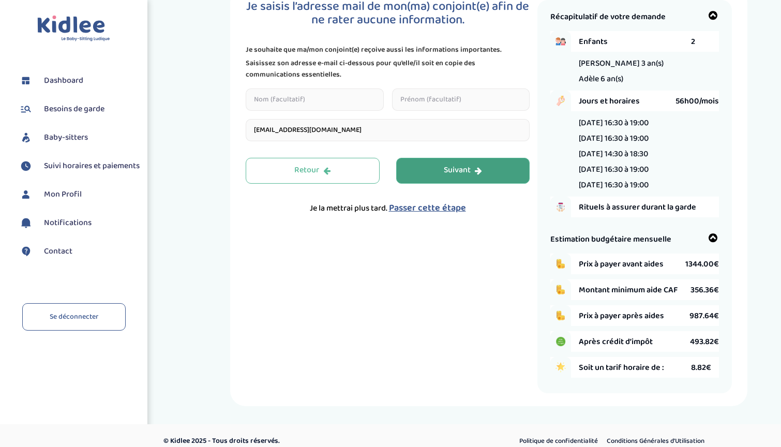
click at [456, 169] on div "Suivant" at bounding box center [463, 170] width 38 height 12
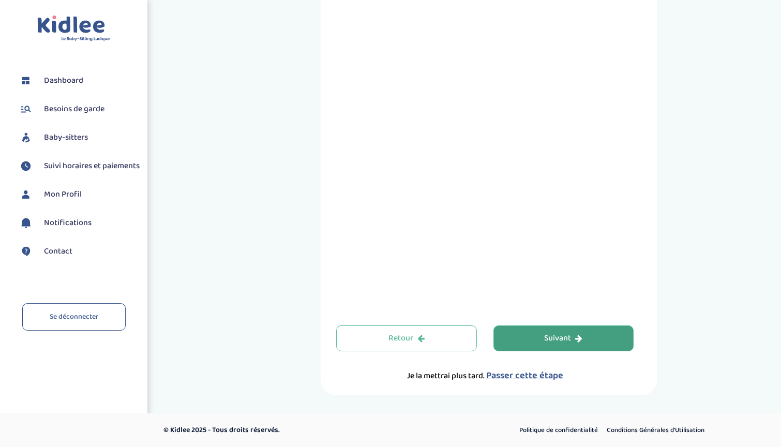
scroll to position [321, 0]
click at [562, 337] on div "Suivant" at bounding box center [563, 339] width 38 height 12
